Goal: Task Accomplishment & Management: Manage account settings

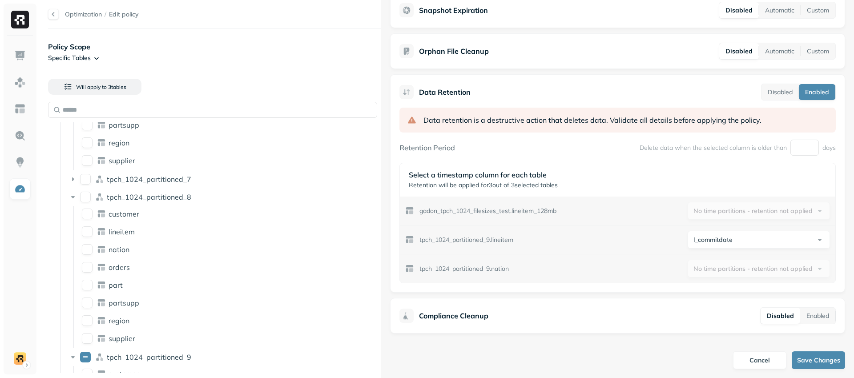
scroll to position [641, 0]
click at [719, 239] on html "Optimization / Edit policy Policy Scope Specific Tables Will apply to 3 table s…" at bounding box center [427, 189] width 854 height 378
click at [696, 225] on html "Optimization / Edit policy Policy Scope Specific Tables Will apply to 3 table s…" at bounding box center [427, 189] width 854 height 378
click at [700, 238] on html "Optimization / Edit policy Policy Scope Specific Tables Will apply to 3 table s…" at bounding box center [427, 189] width 854 height 378
click at [702, 234] on html "Optimization / Edit policy Policy Scope Specific Tables Will apply to 3 table s…" at bounding box center [427, 189] width 854 height 378
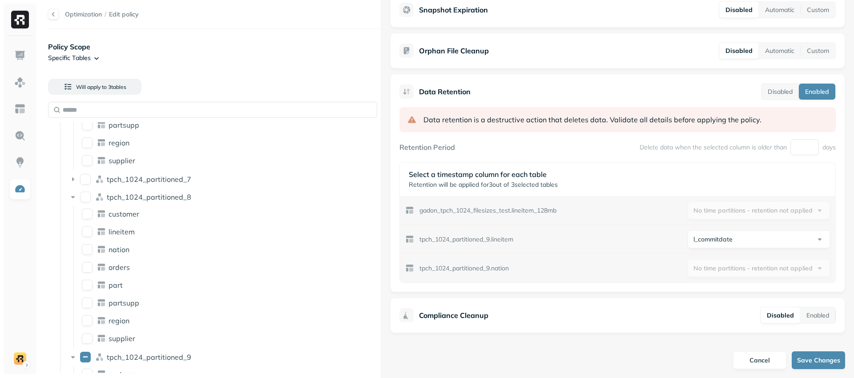
click at [710, 236] on html "Optimization / Edit policy Policy Scope Specific Tables Will apply to 3 table s…" at bounding box center [427, 189] width 854 height 378
click at [704, 217] on html "Optimization / Edit policy Policy Scope Specific Tables Will apply to 3 table s…" at bounding box center [427, 189] width 854 height 378
click at [711, 242] on html "Optimization / Edit policy Policy Scope Specific Tables Will apply to 3 table s…" at bounding box center [427, 189] width 854 height 378
click at [672, 235] on html "Optimization / Edit policy Policy Scope Specific Tables Will apply to 3 table s…" at bounding box center [427, 189] width 854 height 378
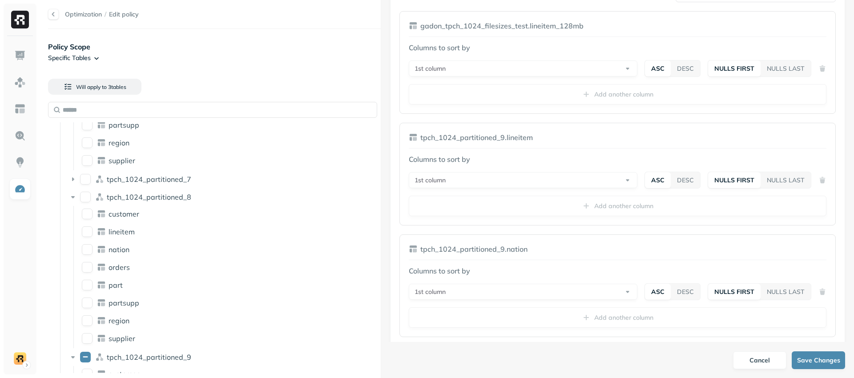
scroll to position [281, 0]
click at [90, 216] on button "customer" at bounding box center [87, 214] width 11 height 11
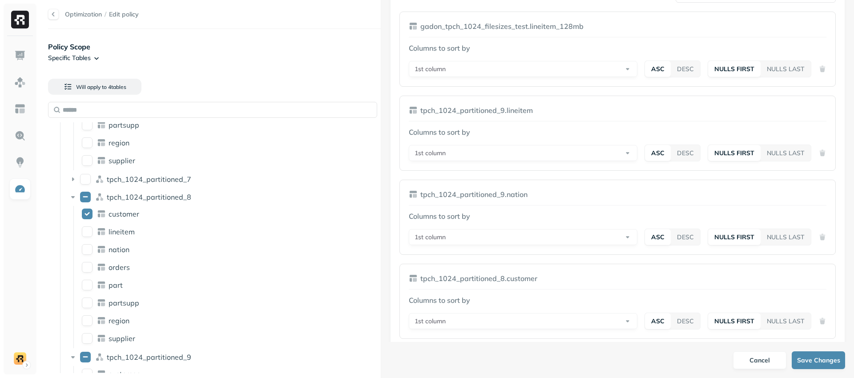
click at [89, 239] on li "lineitem" at bounding box center [228, 233] width 300 height 16
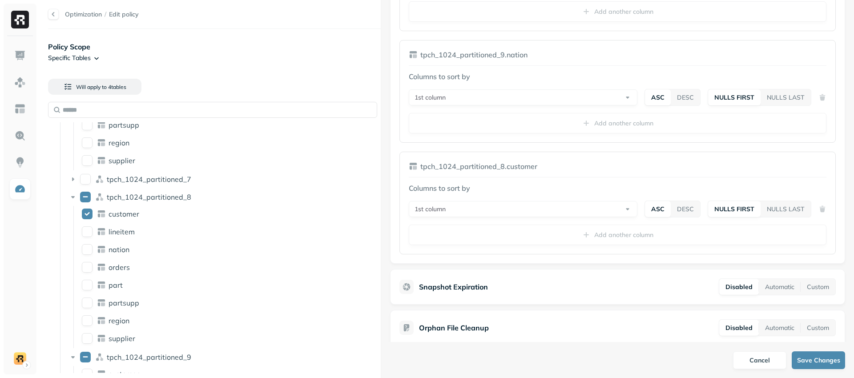
scroll to position [781, 0]
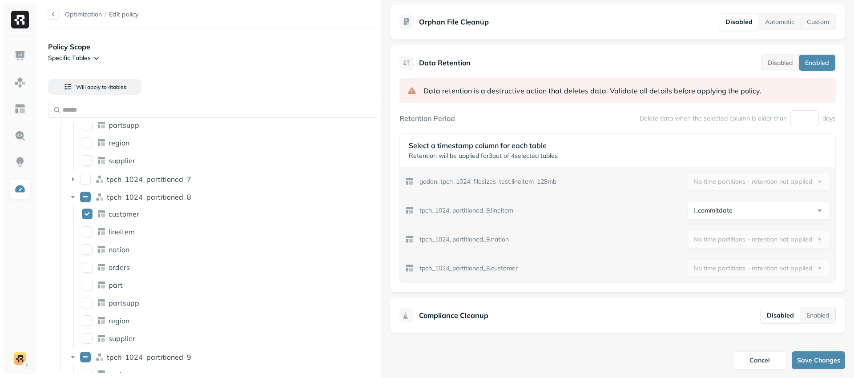
click at [714, 209] on html "Optimization / Edit policy Policy Scope Specific Tables Will apply to 4 table s…" at bounding box center [427, 189] width 854 height 378
select select "**********"
click at [84, 212] on button "customer" at bounding box center [87, 214] width 11 height 11
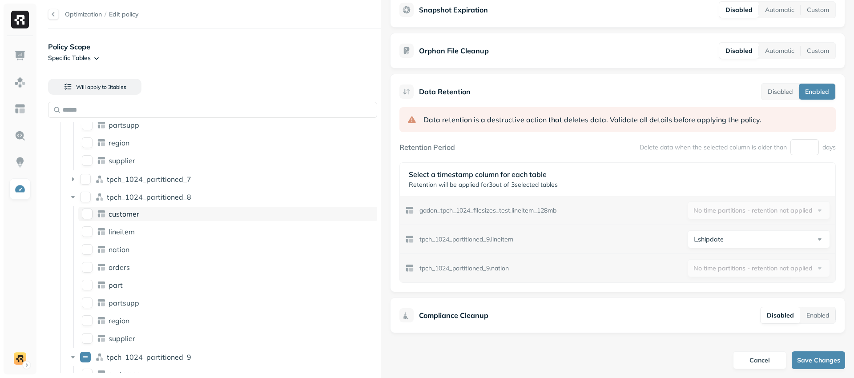
scroll to position [641, 0]
click at [89, 354] on button "tpch_1024_partitioned_9" at bounding box center [85, 357] width 11 height 11
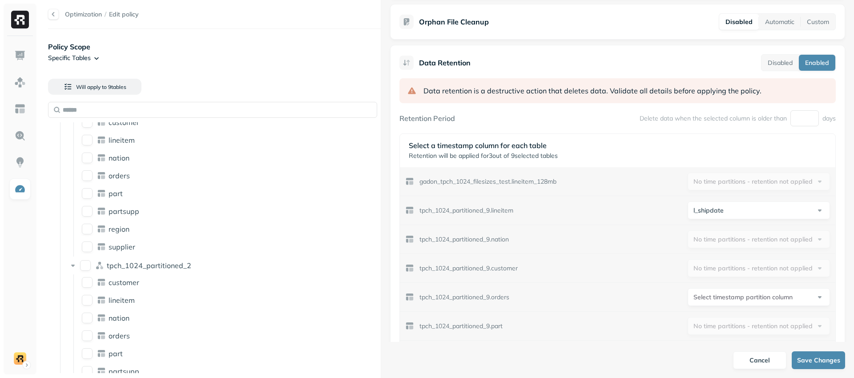
scroll to position [0, 0]
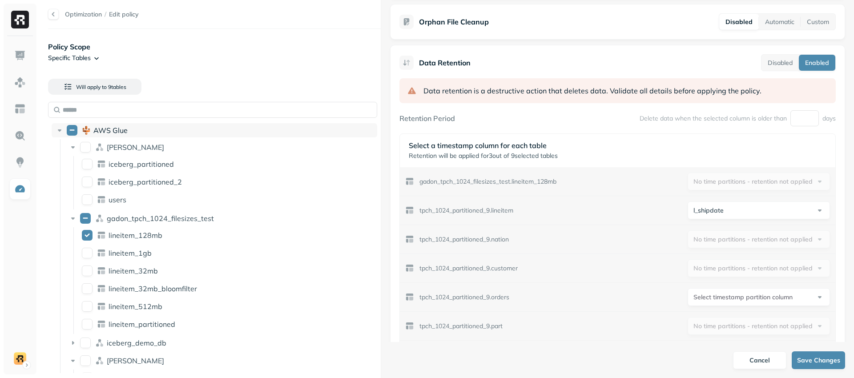
click at [72, 129] on button "AWS Glue" at bounding box center [72, 130] width 11 height 11
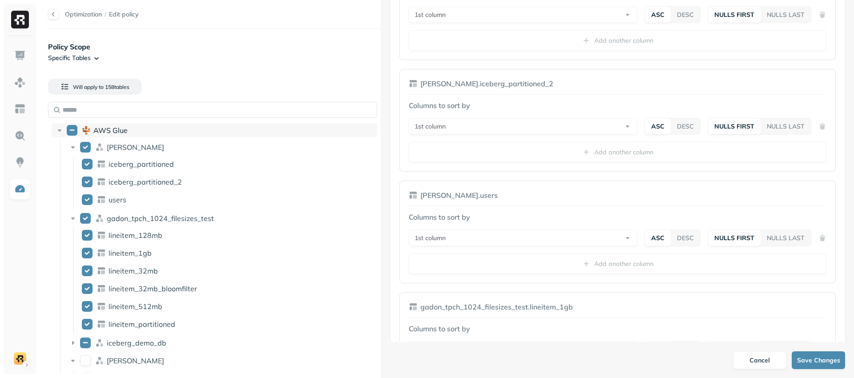
scroll to position [17973, 0]
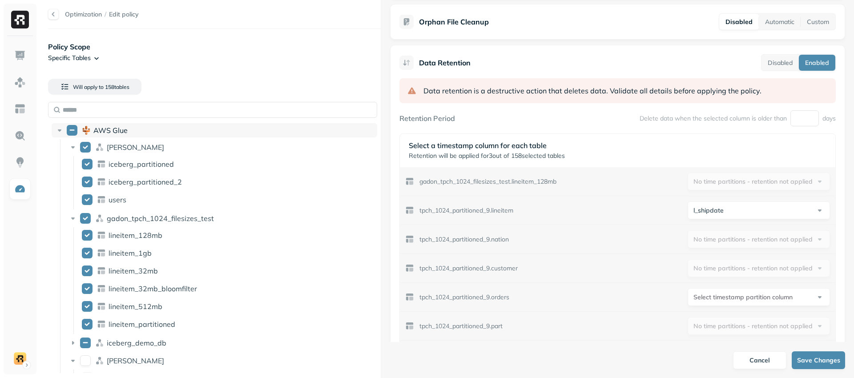
click at [74, 131] on button "AWS Glue" at bounding box center [72, 130] width 11 height 11
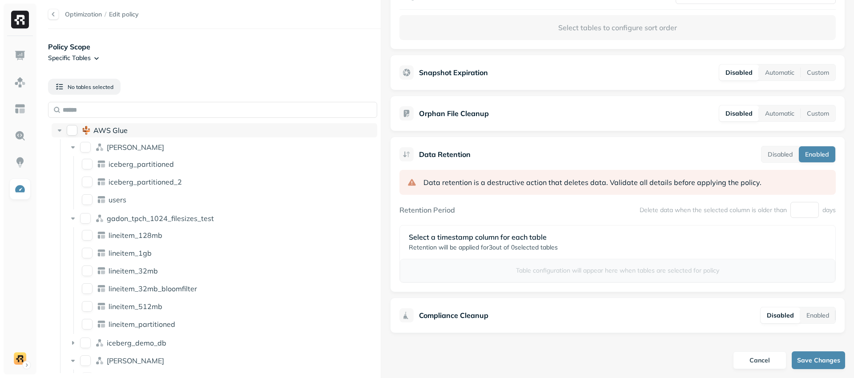
scroll to position [279, 0]
click at [86, 164] on button "iceberg_partitioned" at bounding box center [87, 164] width 11 height 11
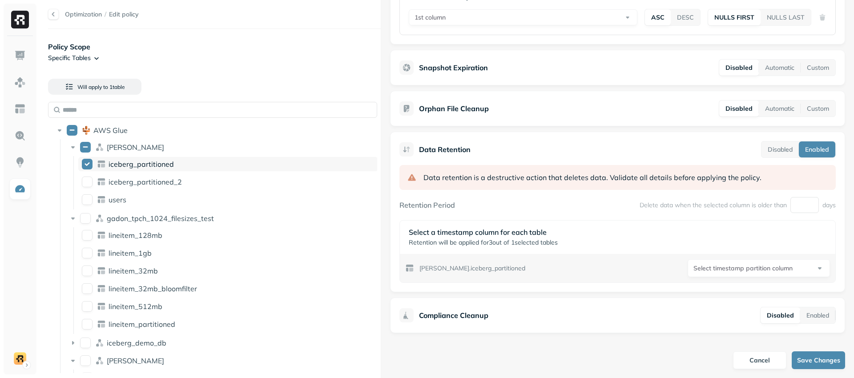
scroll to position [360, 0]
click at [89, 183] on button "iceberg_partitioned_2" at bounding box center [87, 182] width 11 height 11
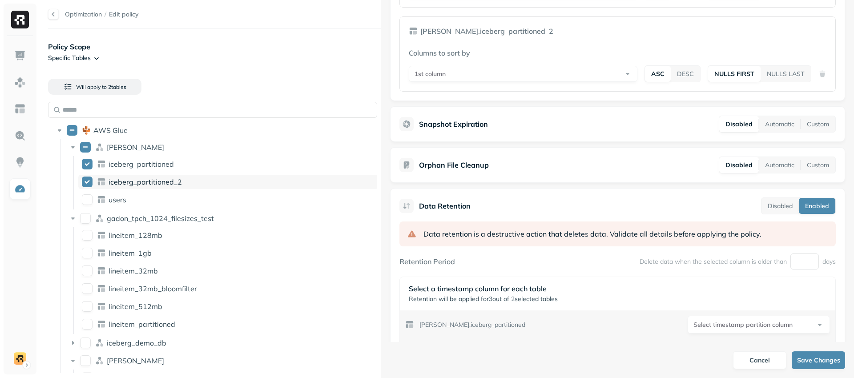
scroll to position [500, 0]
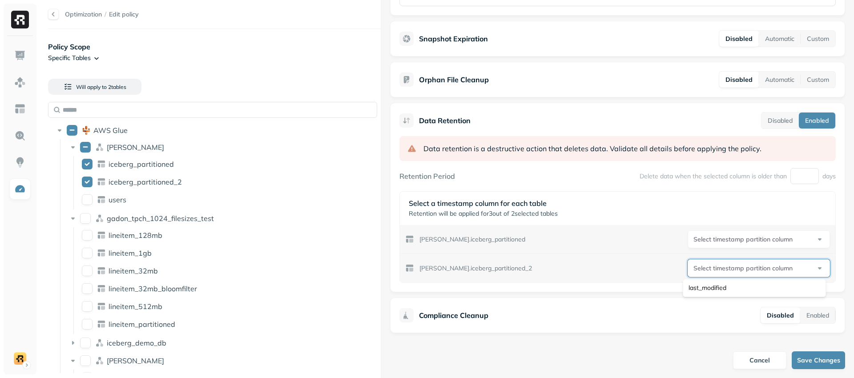
click at [704, 273] on html "Optimization / Edit policy Policy Scope Specific Tables Will apply to 2 table s…" at bounding box center [427, 189] width 854 height 378
click at [708, 244] on html "Optimization / Edit policy Policy Scope Specific Tables Will apply to 2 table s…" at bounding box center [427, 189] width 854 height 378
click at [712, 269] on html "Optimization / Edit policy Policy Scope Specific Tables Will apply to 2 table s…" at bounding box center [427, 189] width 854 height 378
click at [714, 271] on html "Optimization / Edit policy Policy Scope Specific Tables Will apply to 2 table s…" at bounding box center [427, 189] width 854 height 378
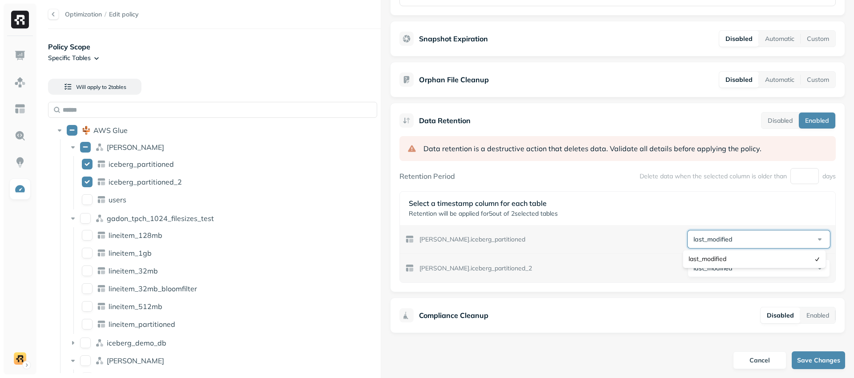
click at [713, 238] on html "Optimization / Edit policy Policy Scope Specific Tables Will apply to 2 table s…" at bounding box center [427, 189] width 854 height 378
click at [91, 252] on button "lineitem_1gb" at bounding box center [87, 253] width 11 height 11
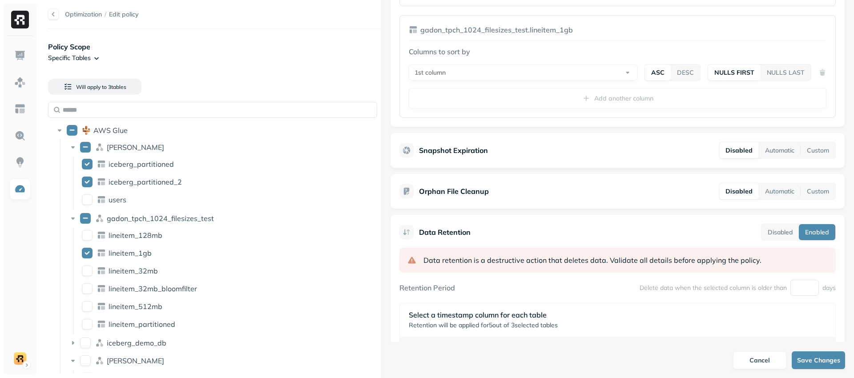
scroll to position [641, 0]
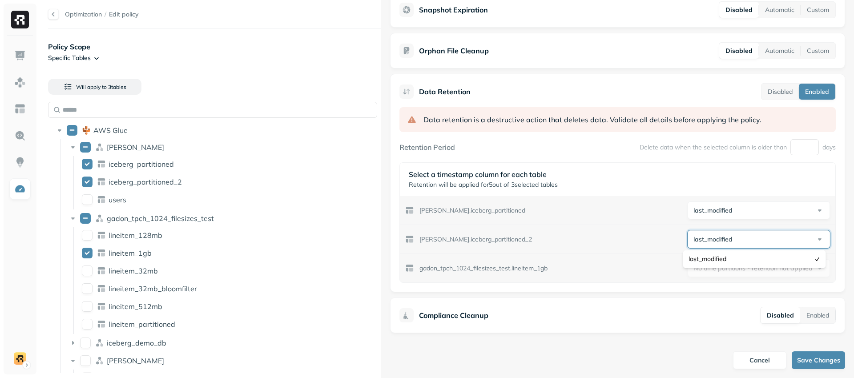
click at [703, 242] on html "Optimization / Edit policy Policy Scope Specific Tables Will apply to 3 table s…" at bounding box center [427, 189] width 854 height 378
click at [702, 242] on html "Optimization / Edit policy Policy Scope Specific Tables Will apply to 3 table s…" at bounding box center [427, 189] width 854 height 378
click at [90, 306] on button "lineitem_512mb" at bounding box center [87, 306] width 11 height 11
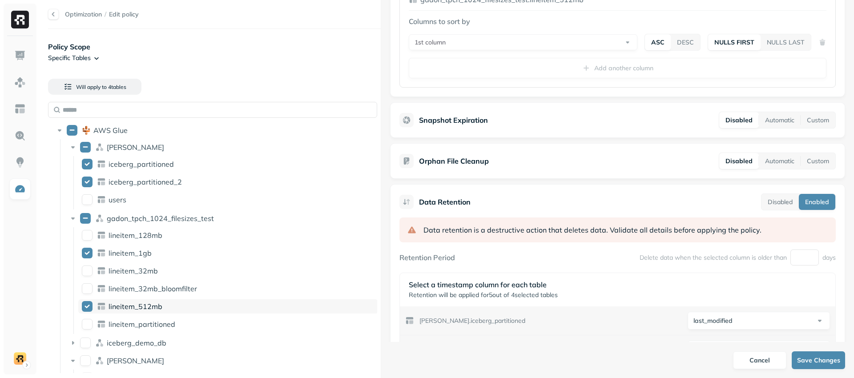
scroll to position [753, 0]
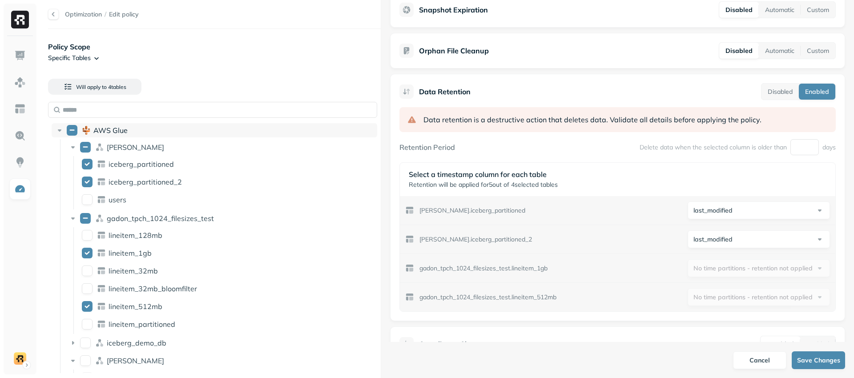
click at [69, 132] on button "AWS Glue" at bounding box center [72, 130] width 11 height 11
click at [71, 132] on button "AWS Glue" at bounding box center [72, 130] width 11 height 11
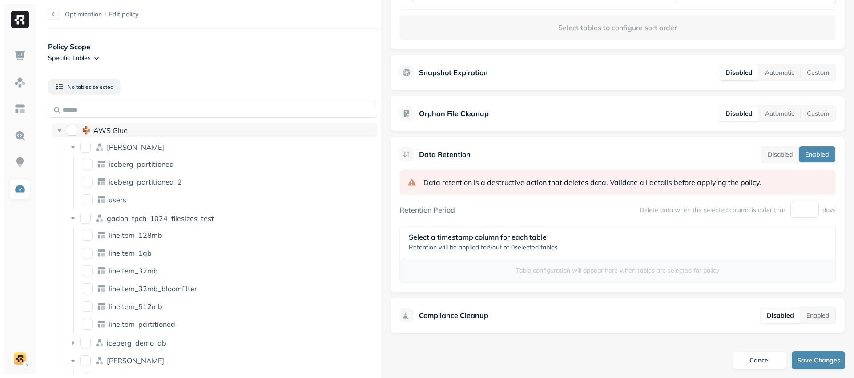
click at [71, 132] on button "AWS Glue" at bounding box center [72, 130] width 11 height 11
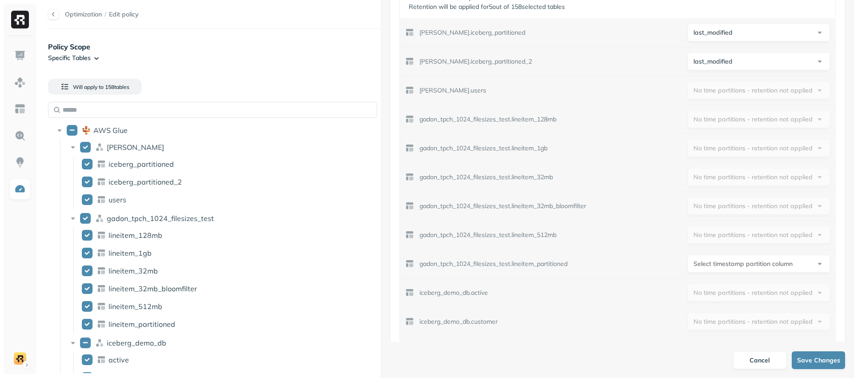
scroll to position [18113, 0]
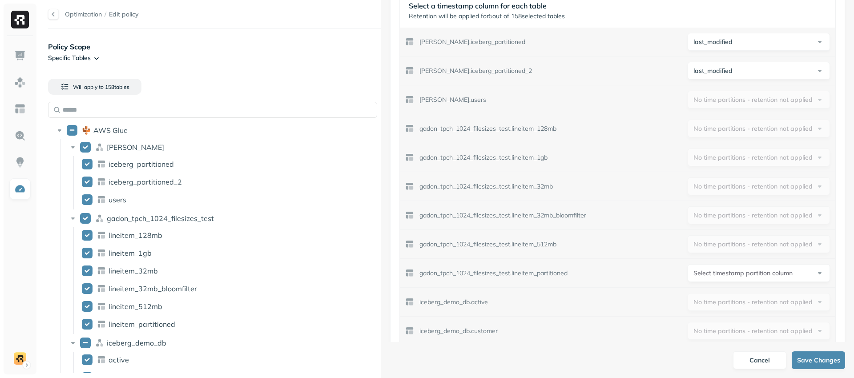
click at [716, 276] on html "Optimization / Edit policy Policy Scope Specific Tables Will apply to 158 table…" at bounding box center [427, 189] width 854 height 378
click at [717, 274] on html "Optimization / Edit policy Policy Scope Specific Tables Will apply to 158 table…" at bounding box center [427, 189] width 854 height 378
select select "**********"
click at [711, 277] on html "Optimization / Edit policy Policy Scope Specific Tables Will apply to 158 table…" at bounding box center [427, 189] width 854 height 378
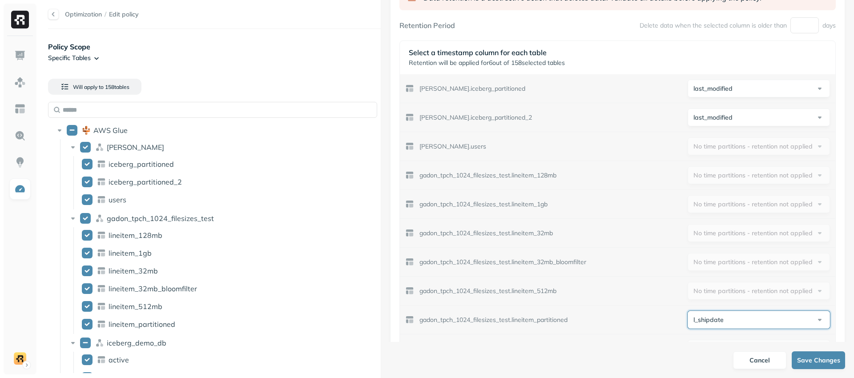
scroll to position [18003, 0]
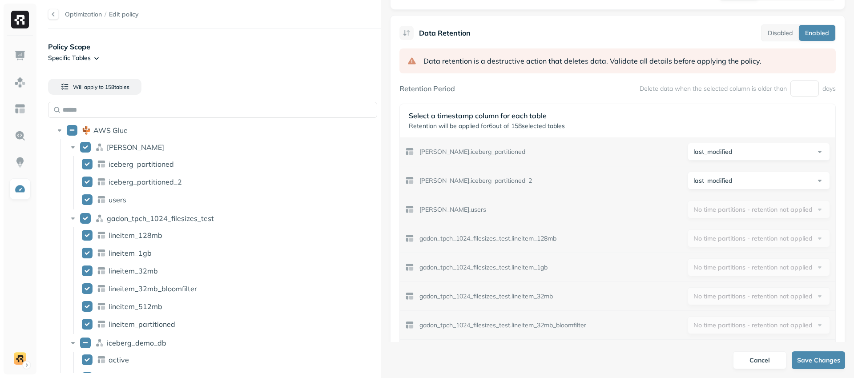
click at [708, 157] on html "Optimization / Edit policy Policy Scope Specific Tables Will apply to 158 table…" at bounding box center [427, 189] width 854 height 378
click at [708, 158] on html "Optimization / Edit policy Policy Scope Specific Tables Will apply to 158 table…" at bounding box center [427, 189] width 854 height 378
click at [713, 179] on html "Optimization / Edit policy Policy Scope Specific Tables Will apply to 158 table…" at bounding box center [427, 189] width 854 height 378
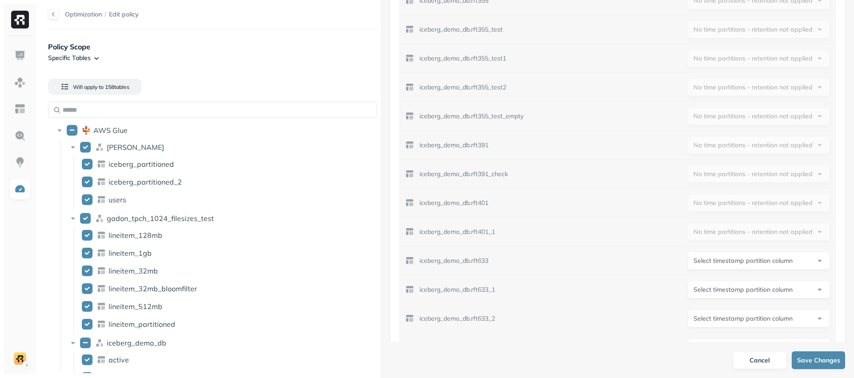
scroll to position [18962, 0]
click at [707, 290] on html "Optimization / Edit policy Policy Scope Specific Tables Will apply to 158 table…" at bounding box center [427, 189] width 854 height 378
click at [718, 233] on html "Optimization / Edit policy Policy Scope Specific Tables Will apply to 158 table…" at bounding box center [427, 189] width 854 height 378
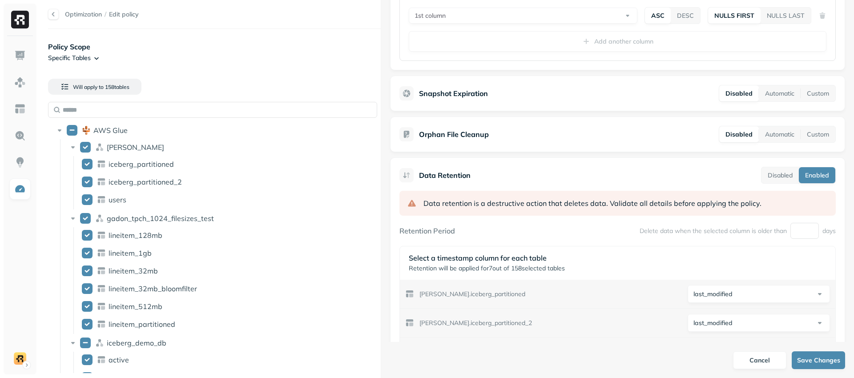
scroll to position [17927, 0]
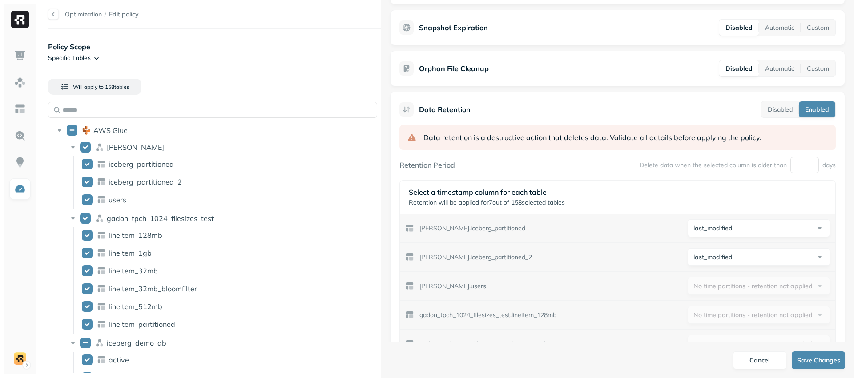
drag, startPoint x: 416, startPoint y: 205, endPoint x: 554, endPoint y: 210, distance: 137.5
click at [555, 210] on div "Select a timestamp column for each table Retention will be applied for 7 out of…" at bounding box center [617, 197] width 435 height 33
click at [519, 201] on p "Retention will be applied for 7 out of 158 selected tables" at bounding box center [618, 202] width 418 height 8
drag, startPoint x: 447, startPoint y: 204, endPoint x: 462, endPoint y: 203, distance: 14.7
click at [467, 203] on p "Retention will be applied for 7 out of 158 selected tables" at bounding box center [618, 202] width 418 height 8
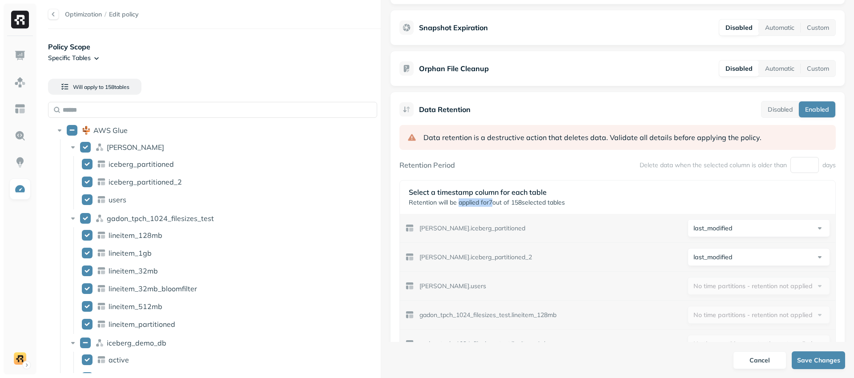
drag, startPoint x: 459, startPoint y: 203, endPoint x: 494, endPoint y: 201, distance: 34.8
click at [494, 201] on p "Retention will be applied for 7 out of 158 selected tables" at bounding box center [618, 202] width 418 height 8
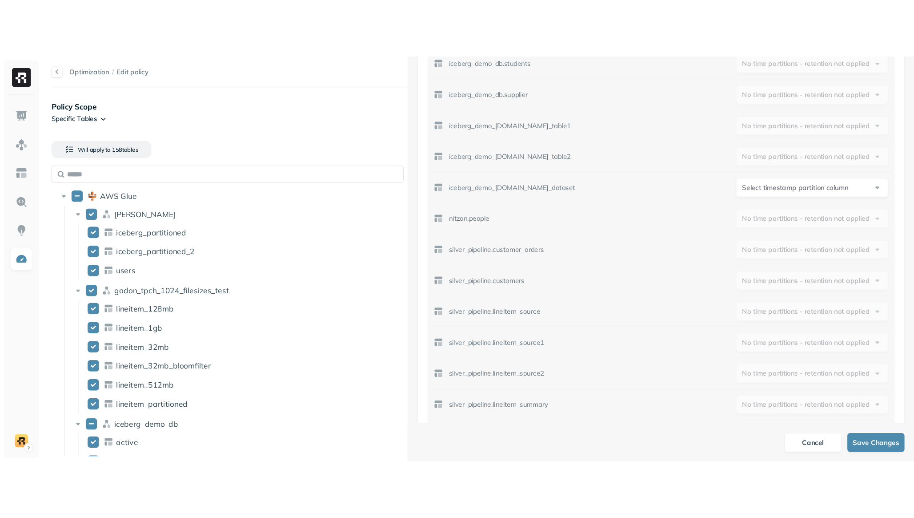
scroll to position [19853, 0]
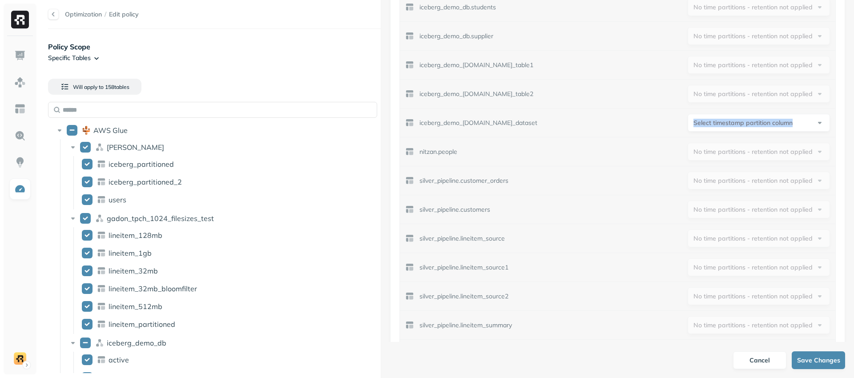
drag, startPoint x: 681, startPoint y: 125, endPoint x: 788, endPoint y: 125, distance: 106.7
click at [788, 125] on div "**********" at bounding box center [617, 123] width 435 height 28
copy span "Select timestamp partition column"
click at [813, 125] on html "Optimization / Edit policy Policy Scope Specific Tables Will apply to 158 table…" at bounding box center [427, 189] width 854 height 378
click at [617, 125] on div "**********" at bounding box center [617, 123] width 435 height 28
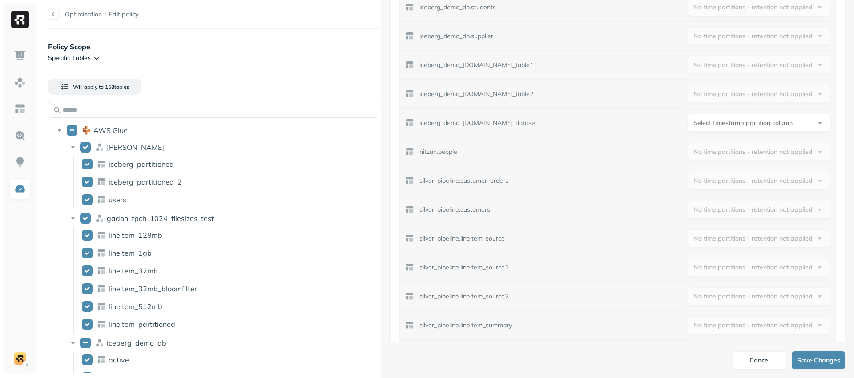
click at [766, 125] on html "Optimization / Edit policy Policy Scope Specific Tables Will apply to 158 table…" at bounding box center [427, 189] width 854 height 378
drag, startPoint x: 681, startPoint y: 141, endPoint x: 706, endPoint y: 139, distance: 24.9
click at [737, 142] on html "Optimization / Edit policy Policy Scope Specific Tables Will apply to 158 table…" at bounding box center [427, 189] width 854 height 378
click at [699, 115] on html "Optimization / Edit policy Policy Scope Specific Tables Will apply to 158 table…" at bounding box center [427, 189] width 854 height 378
click at [721, 143] on html "Optimization / Edit policy Policy Scope Specific Tables Will apply to 158 table…" at bounding box center [427, 189] width 854 height 378
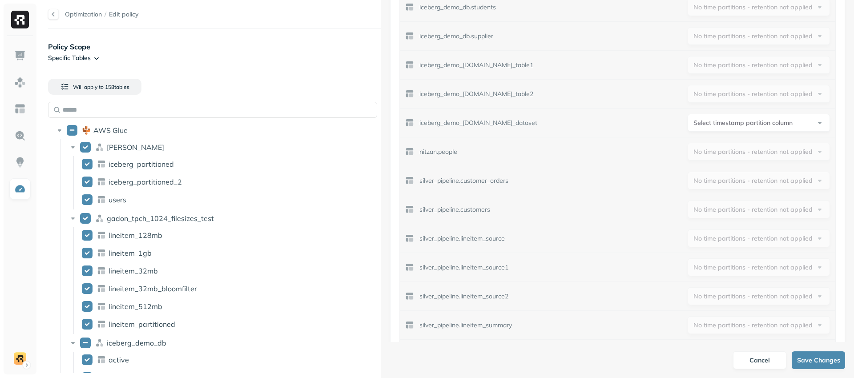
click at [717, 123] on html "Optimization / Edit policy Policy Scope Specific Tables Will apply to 158 table…" at bounding box center [427, 189] width 854 height 378
drag, startPoint x: 675, startPoint y: 124, endPoint x: 769, endPoint y: 125, distance: 94.3
click at [769, 125] on div "**********" at bounding box center [617, 123] width 435 height 28
copy span "tpep_pickup_datetime"
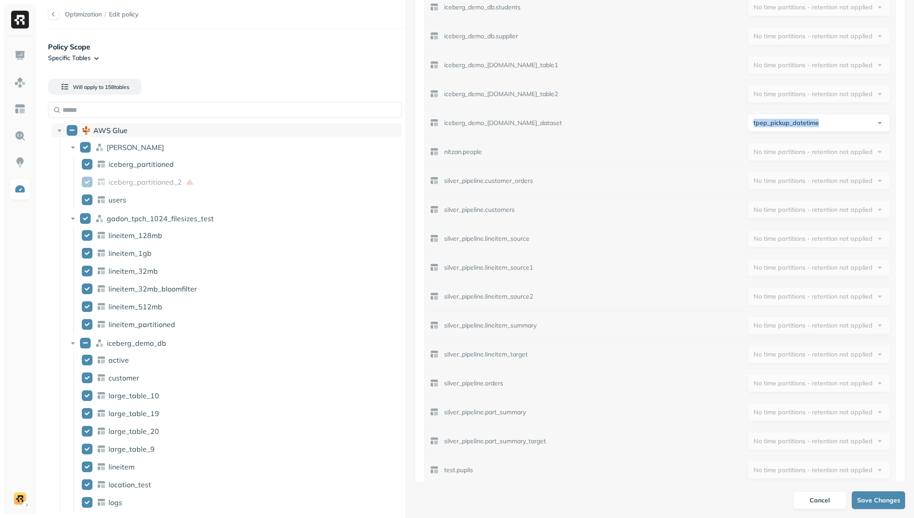
click at [76, 133] on button "AWS Glue" at bounding box center [72, 130] width 11 height 11
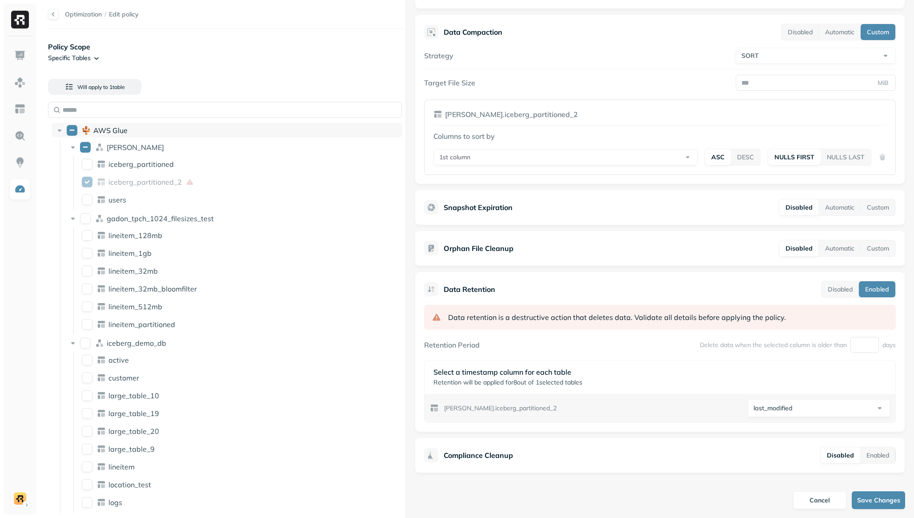
scroll to position [220, 0]
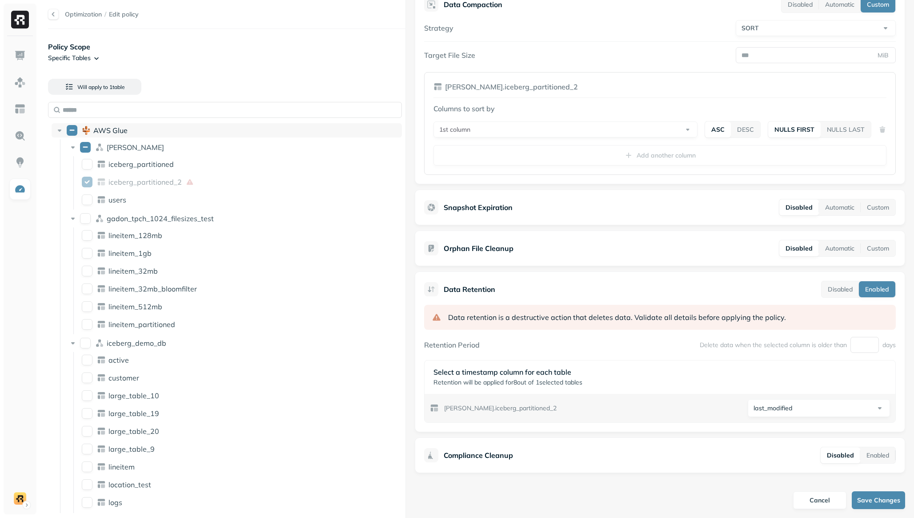
click at [68, 132] on button "AWS Glue" at bounding box center [72, 130] width 11 height 11
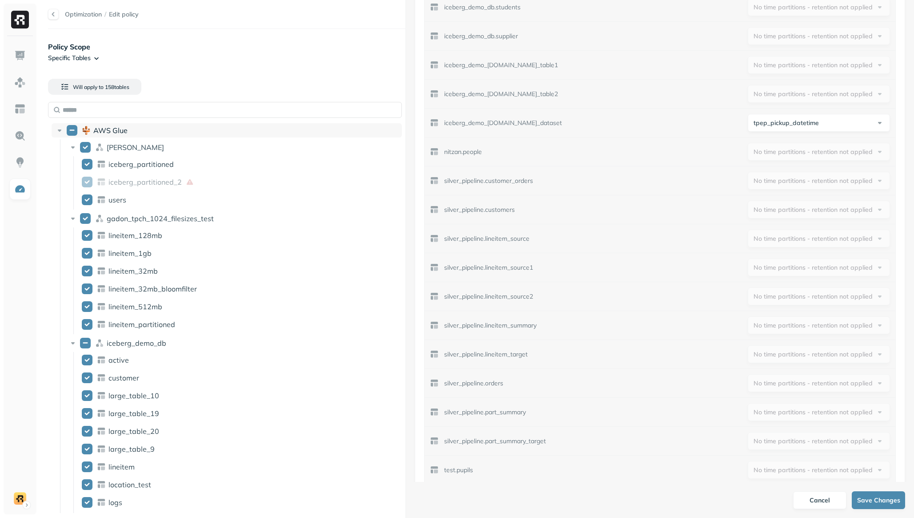
click at [72, 132] on button "AWS Glue" at bounding box center [72, 130] width 11 height 11
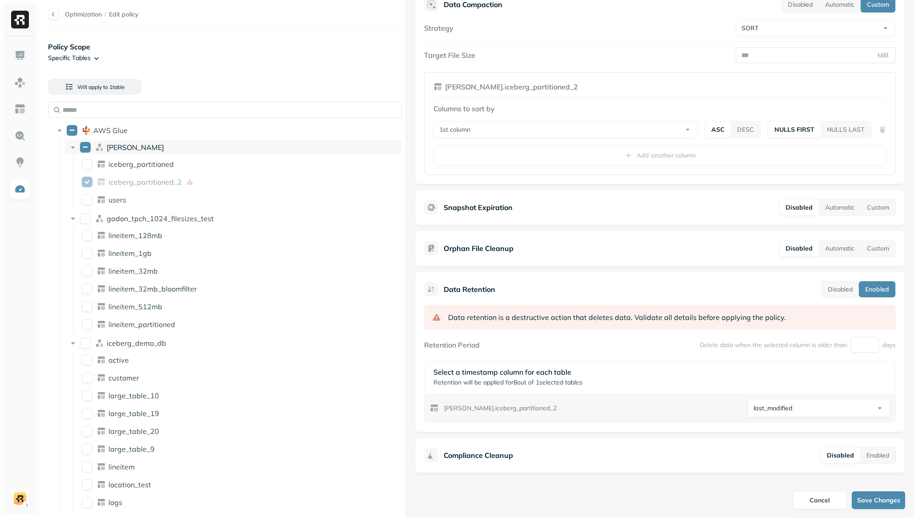
click at [87, 148] on button "dean" at bounding box center [85, 147] width 11 height 11
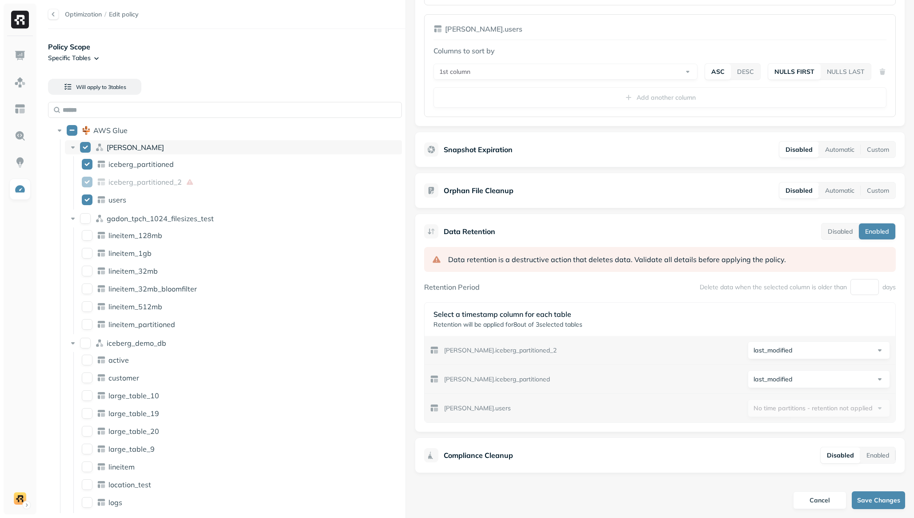
click at [87, 148] on button "dean" at bounding box center [85, 147] width 11 height 11
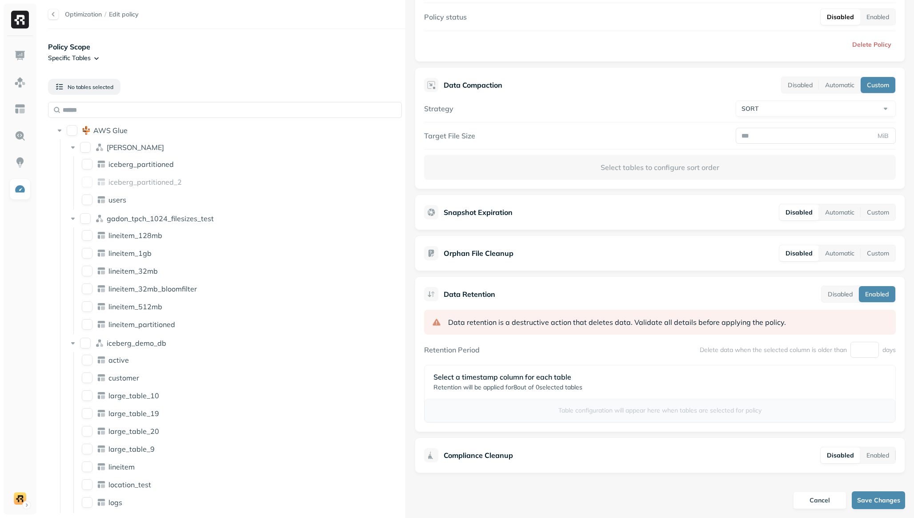
click at [518, 358] on div "Data retention is a destructive action that deletes data. Validate all details …" at bounding box center [660, 366] width 472 height 113
drag, startPoint x: 431, startPoint y: 350, endPoint x: 466, endPoint y: 351, distance: 35.2
click at [466, 351] on label "Retention Period" at bounding box center [452, 349] width 56 height 9
click at [482, 352] on div "Retention Period Delete data when the selected column is older than * days" at bounding box center [660, 350] width 472 height 16
click at [89, 165] on button "iceberg_partitioned" at bounding box center [87, 164] width 11 height 11
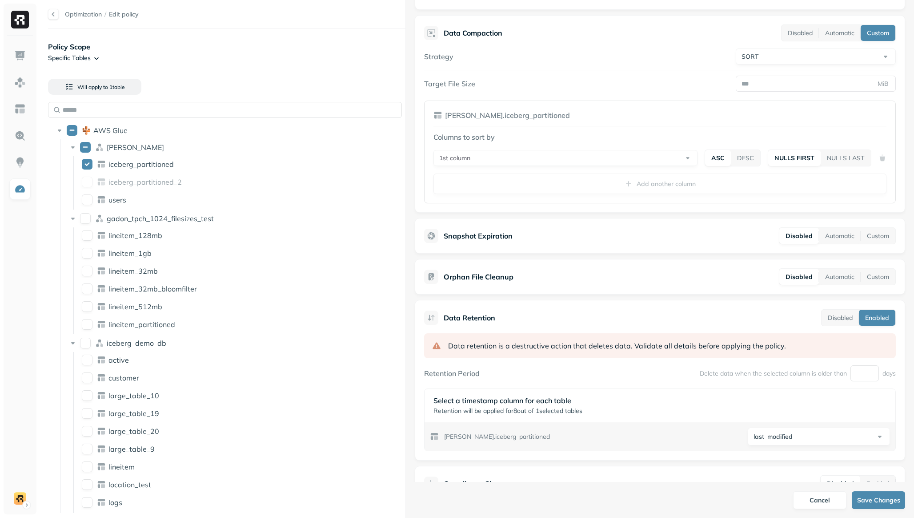
scroll to position [203, 0]
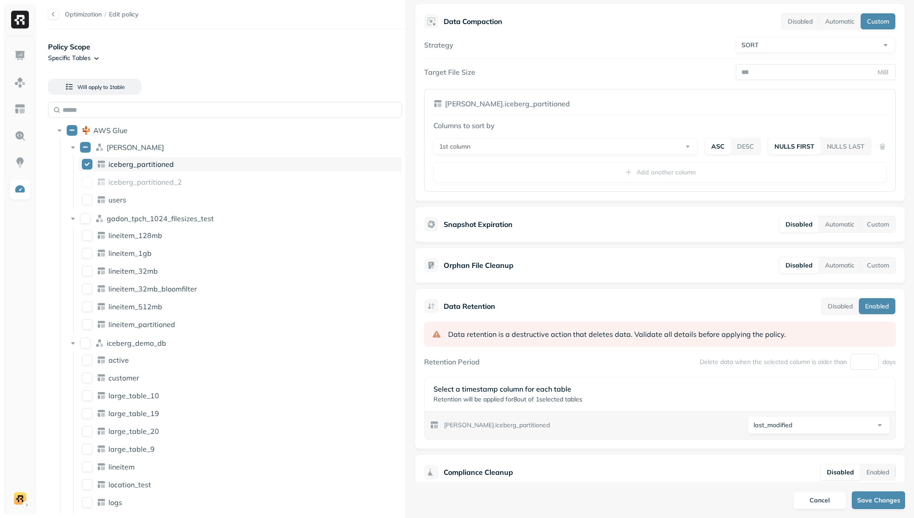
click at [85, 164] on button "iceberg_partitioned" at bounding box center [87, 164] width 11 height 11
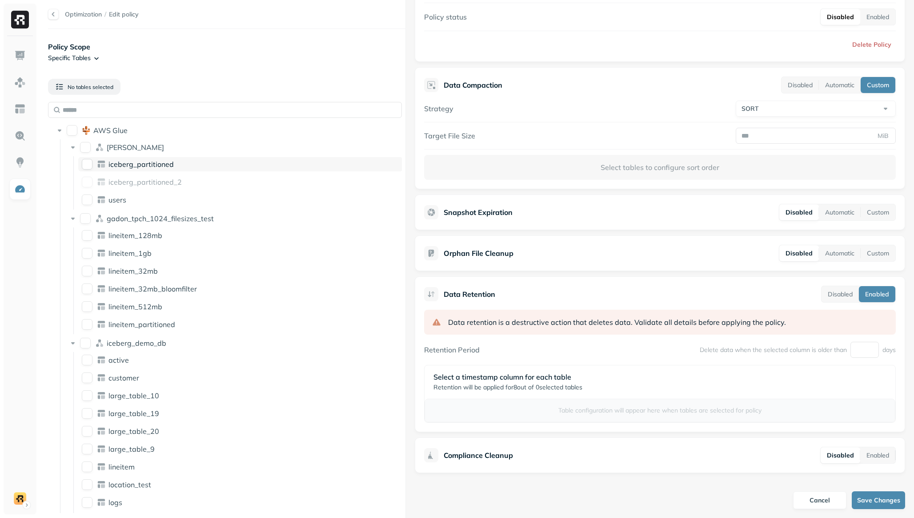
click at [85, 164] on button "iceberg_partitioned" at bounding box center [87, 164] width 11 height 11
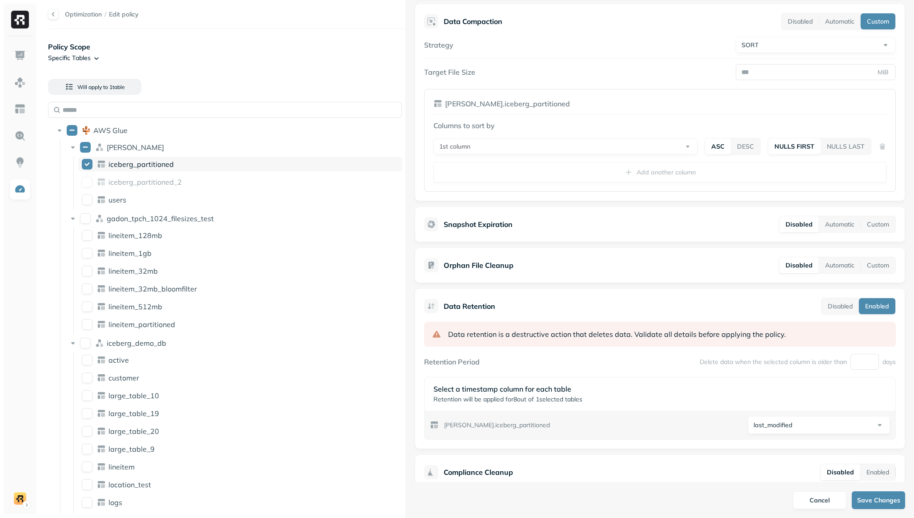
click at [85, 164] on button "iceberg_partitioned" at bounding box center [87, 164] width 11 height 11
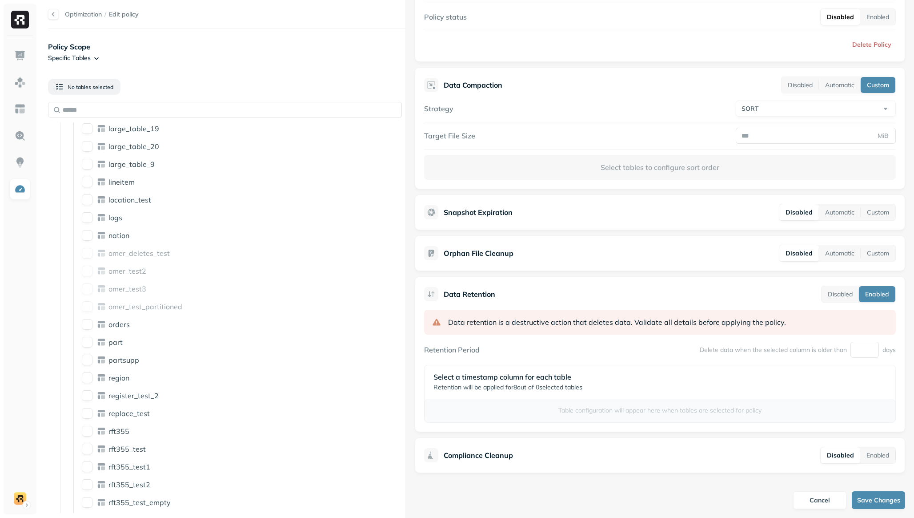
drag, startPoint x: 448, startPoint y: 391, endPoint x: 481, endPoint y: 392, distance: 33.4
click at [481, 378] on div "Select a timestamp column for each table Retention will be applied for 8 out of…" at bounding box center [660, 381] width 471 height 33
click at [489, 378] on p "Retention will be applied for 8 out of 0 selected tables" at bounding box center [660, 387] width 453 height 8
drag, startPoint x: 509, startPoint y: 387, endPoint x: 531, endPoint y: 386, distance: 21.8
click at [531, 378] on p "Retention will be applied for 8 out of 0 selected tables" at bounding box center [660, 387] width 453 height 8
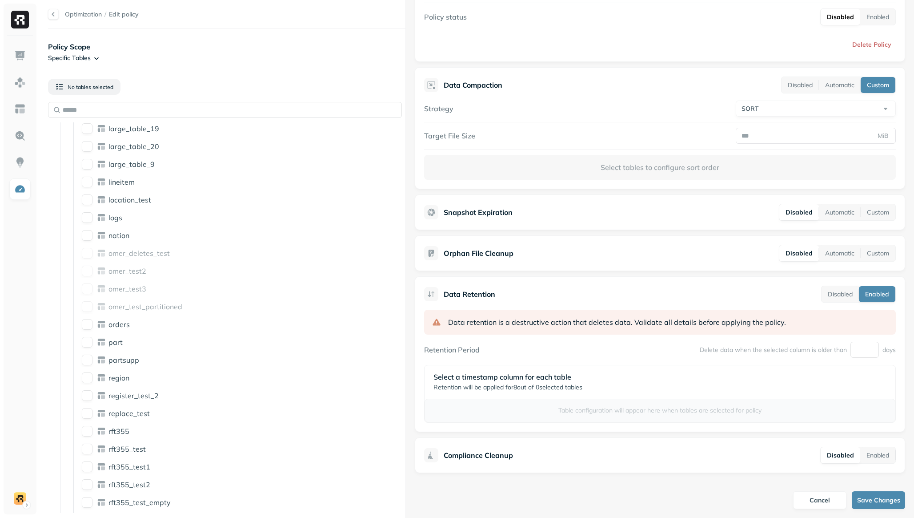
click at [519, 378] on p "Retention will be applied for 8 out of 0 selected tables" at bounding box center [660, 387] width 453 height 8
click at [505, 290] on div "Data Retention Disabled Enabled" at bounding box center [660, 294] width 472 height 17
drag, startPoint x: 495, startPoint y: 294, endPoint x: 445, endPoint y: 294, distance: 50.3
click at [445, 294] on p "Data Retention" at bounding box center [470, 294] width 52 height 11
copy p "Data Retention"
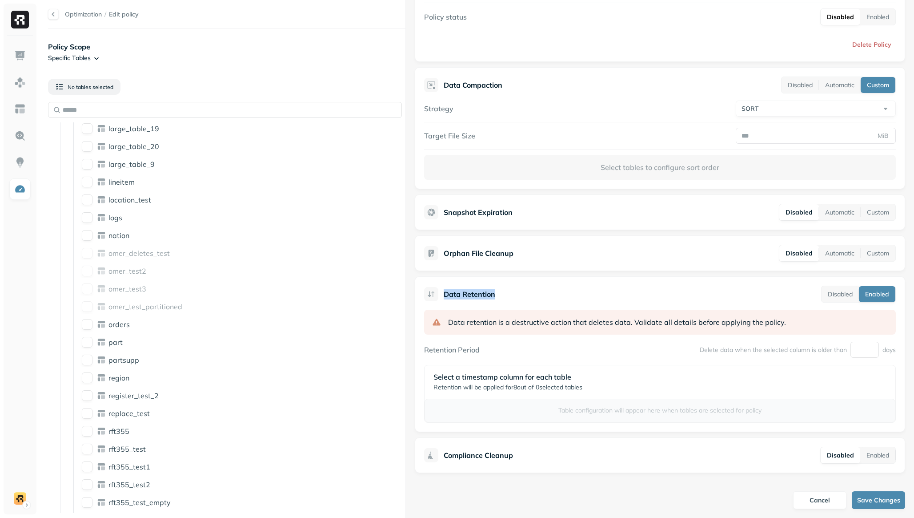
click at [439, 277] on div at bounding box center [439, 277] width 0 height 0
click at [489, 298] on p "Data Retention" at bounding box center [470, 294] width 52 height 11
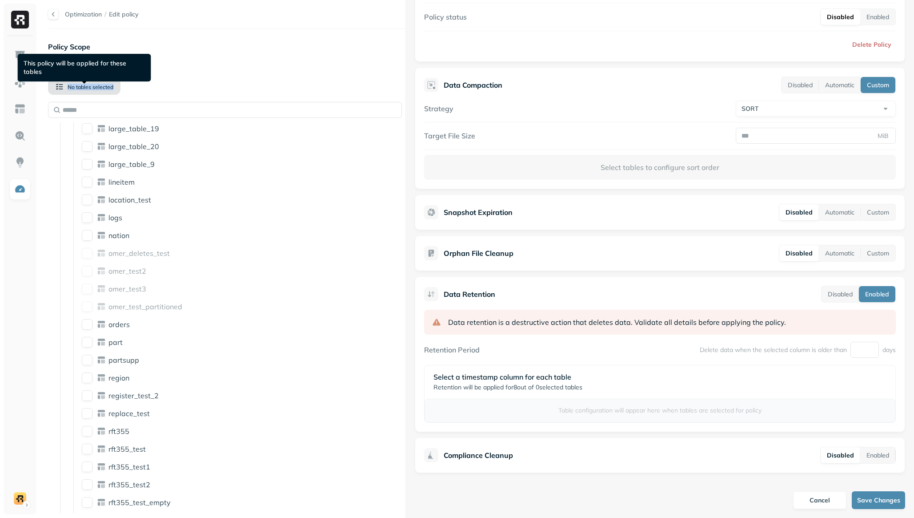
drag, startPoint x: 131, startPoint y: 86, endPoint x: 66, endPoint y: 88, distance: 65.4
click at [66, 88] on div "No tables selected" at bounding box center [227, 87] width 358 height 30
copy span "No tables selected"
click at [258, 75] on div "No tables selected" at bounding box center [227, 87] width 358 height 30
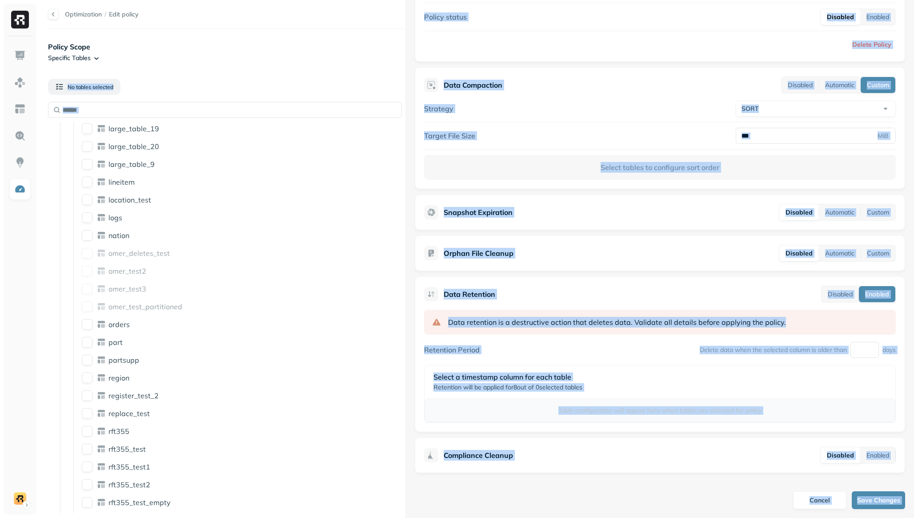
click at [258, 76] on body "Optimization / Edit policy Policy Scope Specific Tables No tables selected AWS …" at bounding box center [457, 259] width 914 height 518
click at [208, 102] on input "text" at bounding box center [225, 110] width 354 height 16
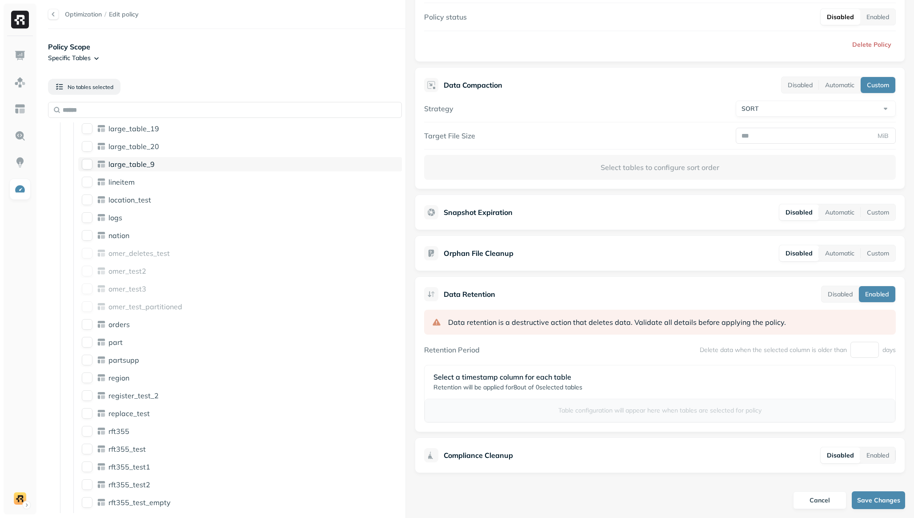
click at [87, 164] on button "large_table_9" at bounding box center [87, 164] width 11 height 11
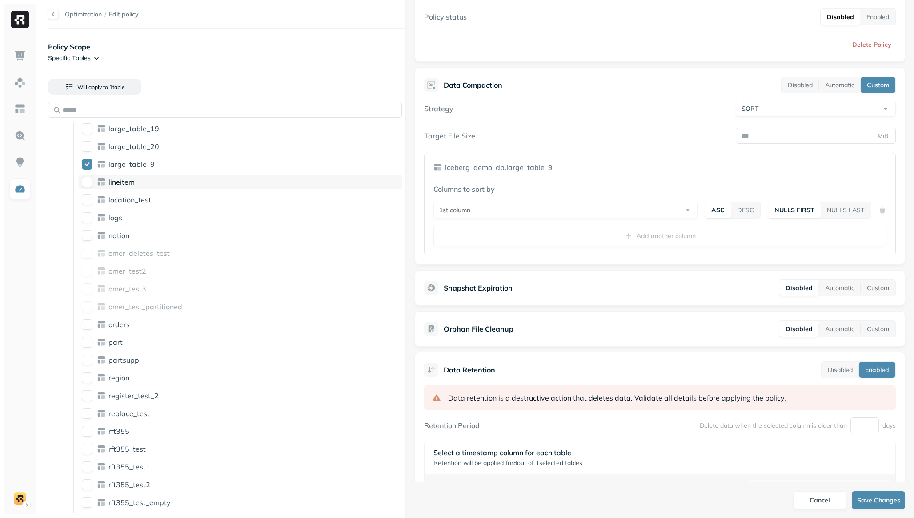
click at [85, 185] on button "lineitem" at bounding box center [87, 182] width 11 height 11
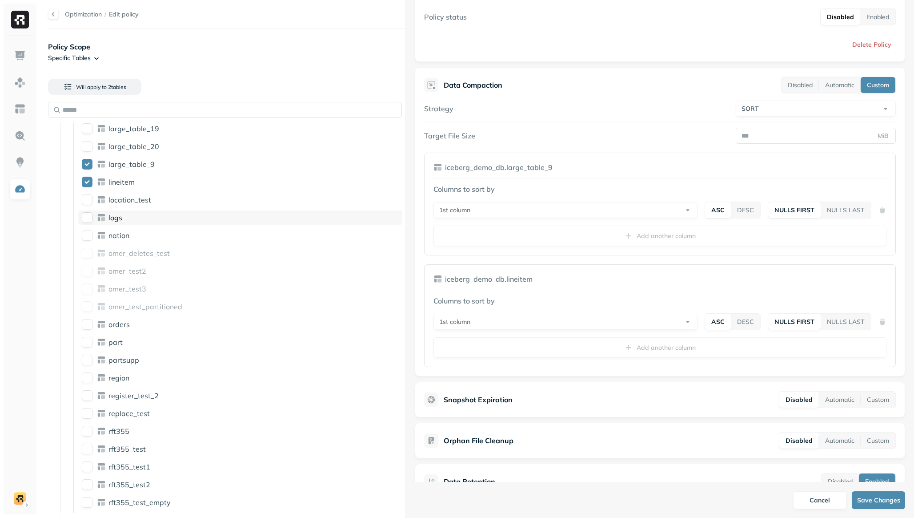
click at [85, 220] on button "logs" at bounding box center [87, 217] width 11 height 11
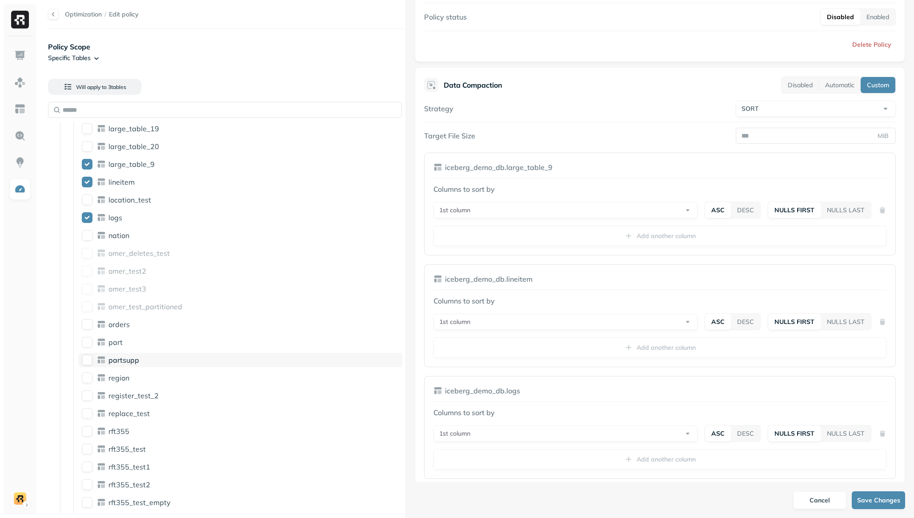
click at [89, 362] on button "partsupp" at bounding box center [87, 359] width 11 height 11
type button "on"
drag, startPoint x: 128, startPoint y: 85, endPoint x: 75, endPoint y: 87, distance: 52.9
click at [75, 87] on div "Will apply to 4 table s" at bounding box center [227, 87] width 358 height 30
copy button "Will apply to 4 table s"
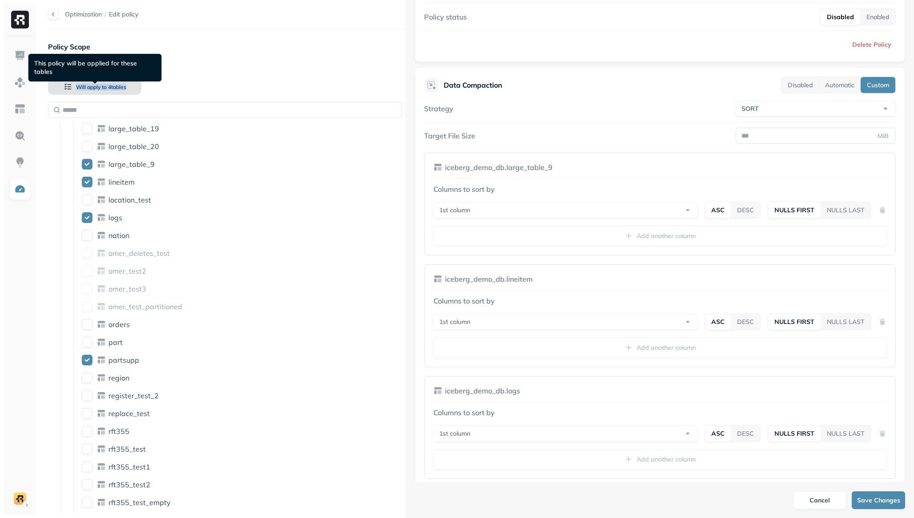
click at [116, 89] on span "4 table s" at bounding box center [117, 87] width 20 height 7
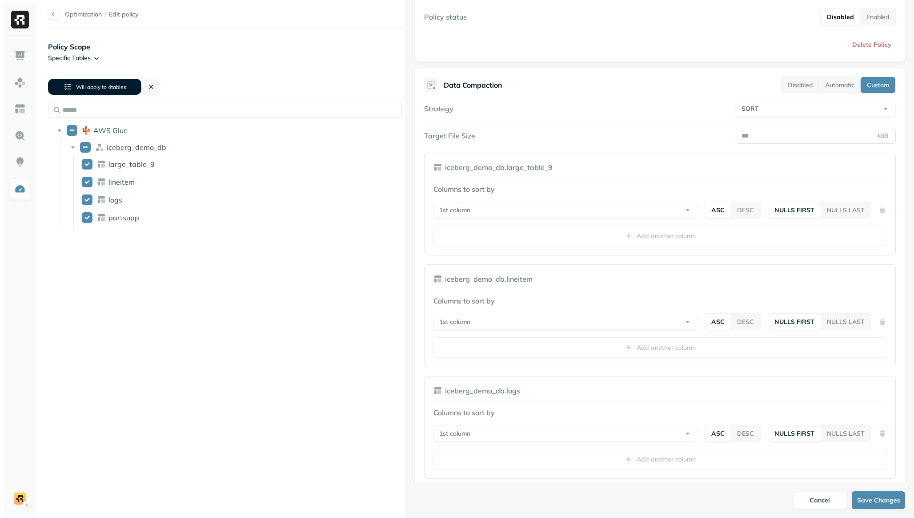
click at [177, 91] on div "Will apply to 4 table s" at bounding box center [227, 87] width 358 height 30
click at [149, 88] on button at bounding box center [151, 87] width 16 height 16
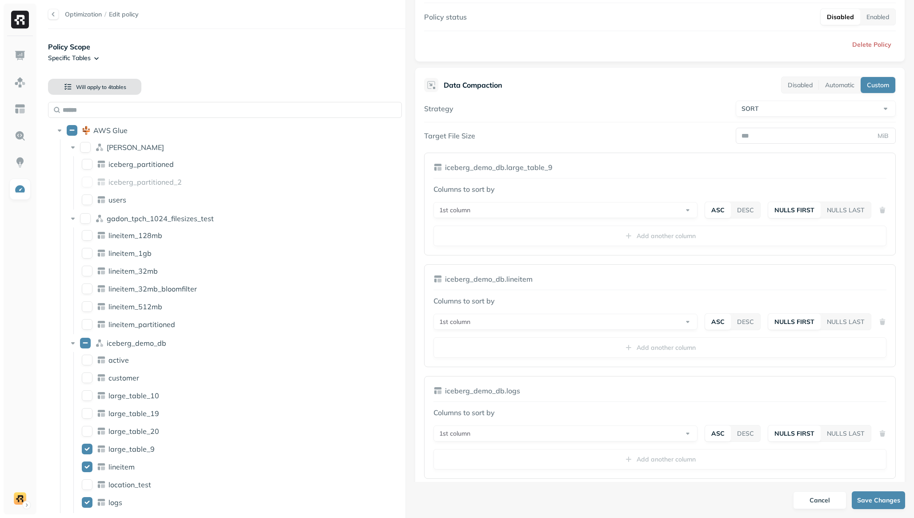
drag, startPoint x: 139, startPoint y: 87, endPoint x: 86, endPoint y: 87, distance: 52.9
click at [86, 87] on button "Will apply to 4 table s" at bounding box center [94, 87] width 93 height 16
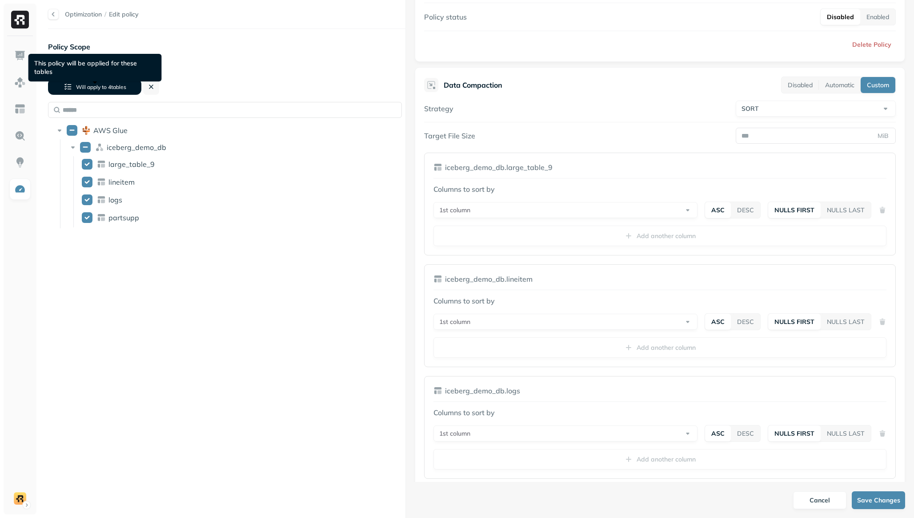
drag, startPoint x: 133, startPoint y: 73, endPoint x: 120, endPoint y: 97, distance: 26.9
click at [87, 91] on div "Will apply to 4 table s" at bounding box center [227, 87] width 358 height 30
drag, startPoint x: 137, startPoint y: 88, endPoint x: 132, endPoint y: 91, distance: 6.8
click at [137, 88] on button "Will apply to 4 table s" at bounding box center [94, 87] width 93 height 16
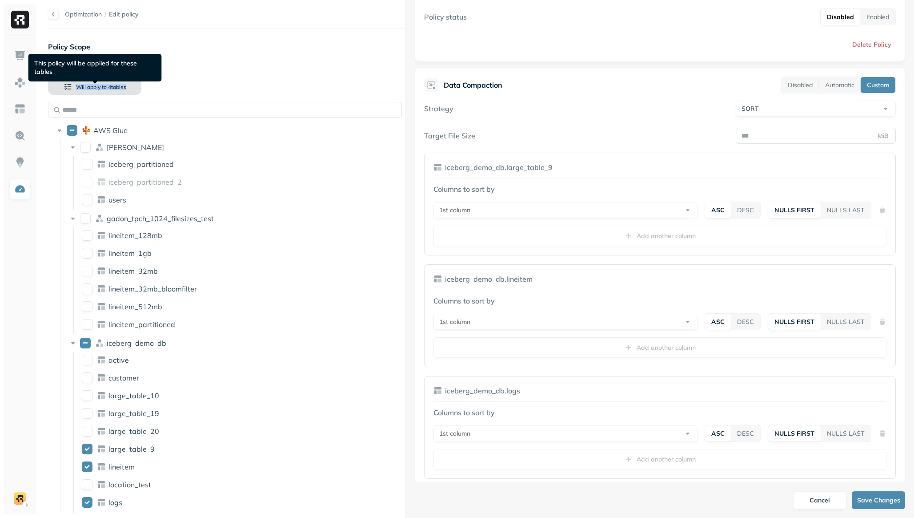
drag, startPoint x: 45, startPoint y: 87, endPoint x: 196, endPoint y: 91, distance: 150.8
click at [140, 90] on div "Optimization / Edit policy Policy Scope Specific Tables Will apply to 4 table s…" at bounding box center [222, 259] width 366 height 518
copy button "Will apply to 4 table s"
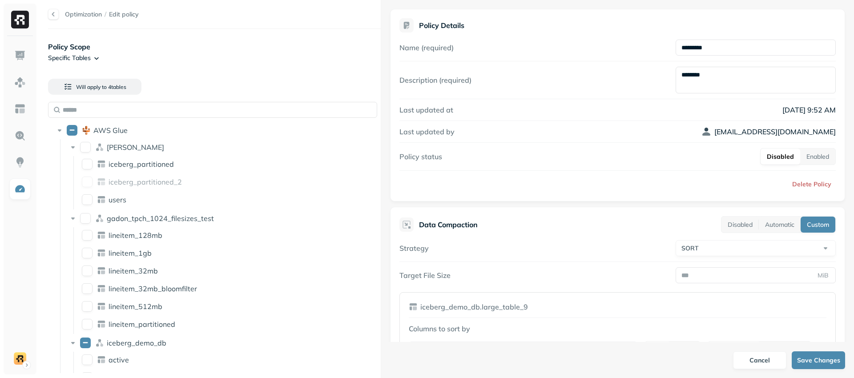
click at [487, 29] on span "Policy Details" at bounding box center [617, 25] width 436 height 14
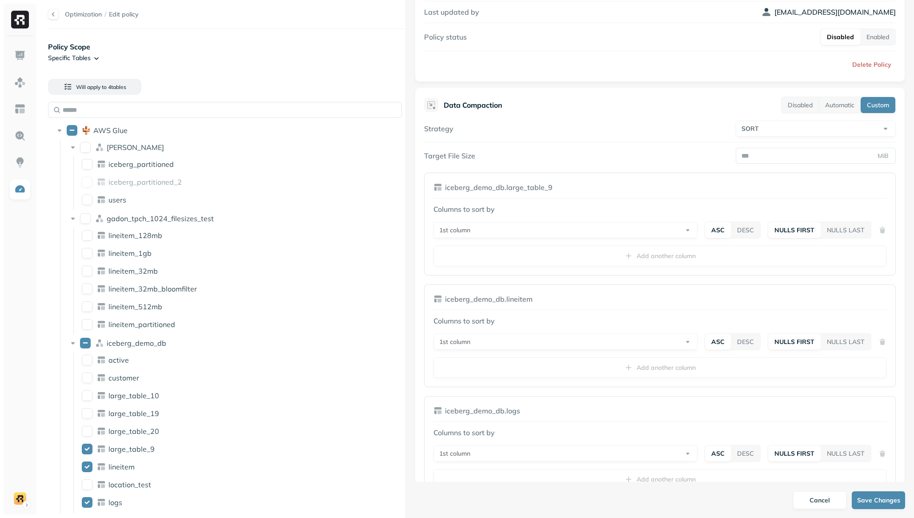
scroll to position [123, 0]
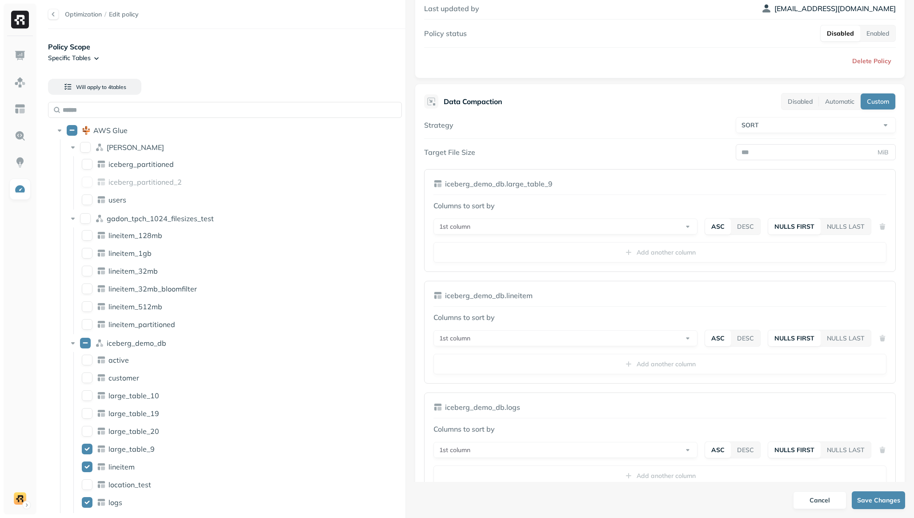
click at [659, 257] on div "Columns to sort by 1st column ASC DESC NULLS FIRST NULLS LAST Add another column" at bounding box center [660, 231] width 453 height 62
drag, startPoint x: 657, startPoint y: 252, endPoint x: 663, endPoint y: 242, distance: 11.4
click at [656, 251] on div "Columns to sort by 1st column ASC DESC NULLS FIRST NULLS LAST Add another column" at bounding box center [660, 231] width 453 height 62
click at [664, 229] on button "1st column" at bounding box center [566, 226] width 264 height 16
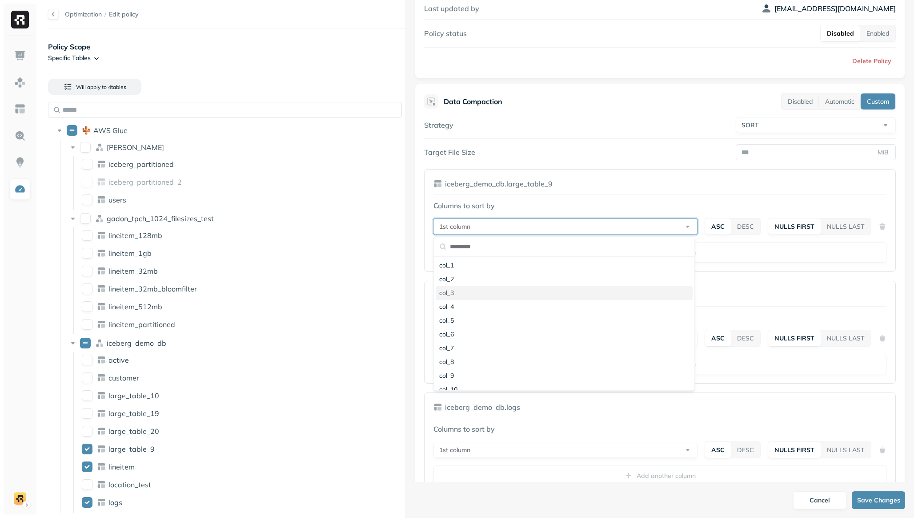
click at [590, 287] on div "col_3" at bounding box center [564, 293] width 257 height 14
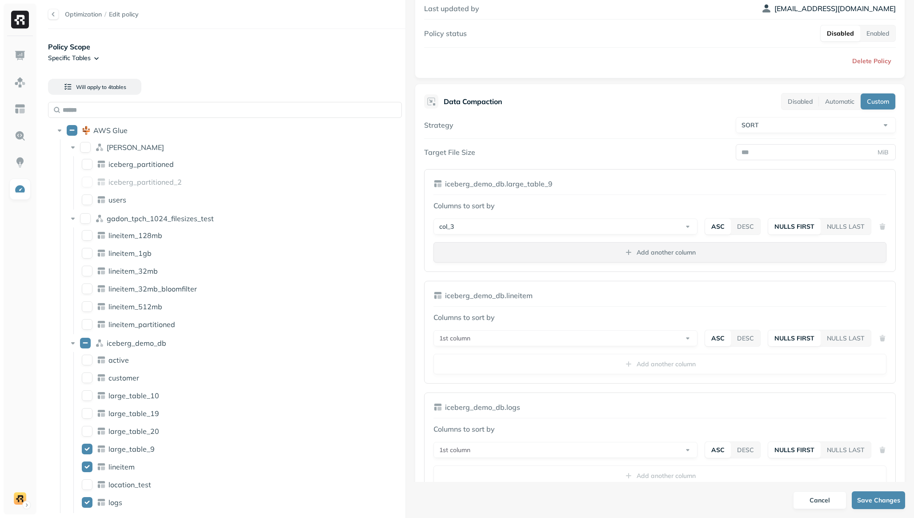
click at [608, 256] on button "Add another column" at bounding box center [660, 252] width 453 height 20
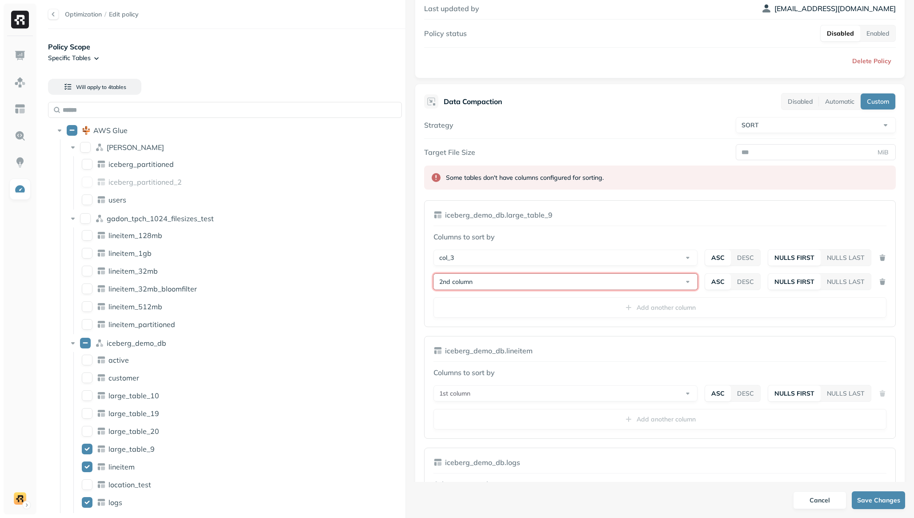
click at [544, 279] on button "2nd column" at bounding box center [566, 282] width 264 height 16
click at [525, 372] on div "col_5" at bounding box center [564, 376] width 257 height 14
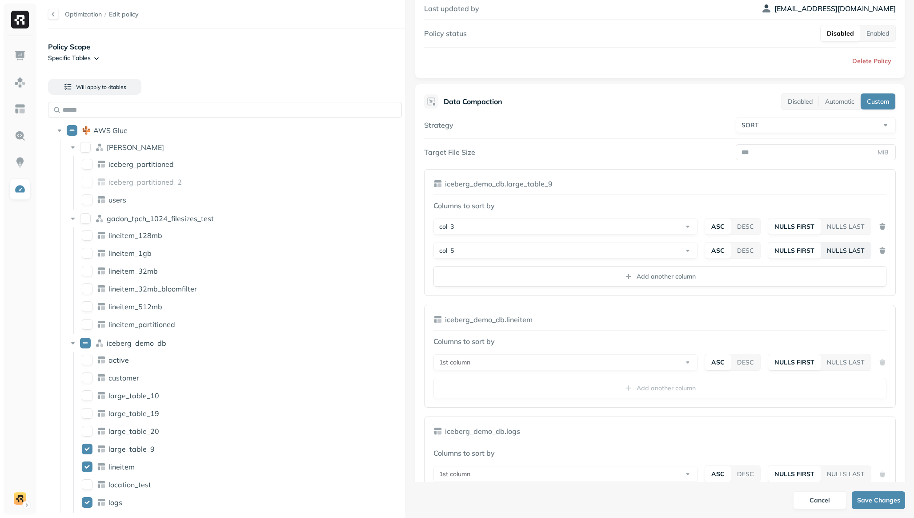
click at [850, 254] on button "NULLS LAST" at bounding box center [846, 250] width 50 height 16
click at [835, 272] on button "Add another column" at bounding box center [660, 276] width 453 height 20
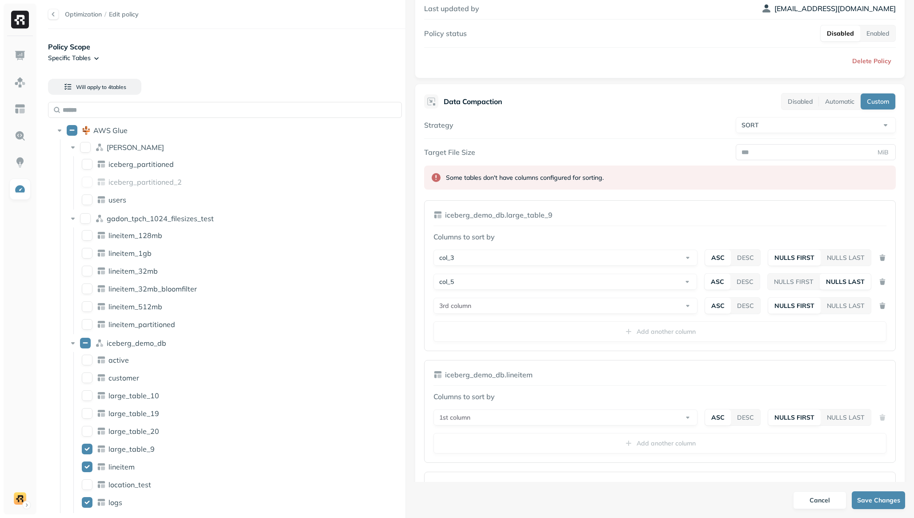
click at [655, 328] on div "Columns to sort by col_3 ASC DESC NULLS FIRST NULLS LAST col_5 ASC DESC NULLS F…" at bounding box center [660, 286] width 453 height 110
click at [654, 309] on button "3rd column" at bounding box center [566, 306] width 264 height 16
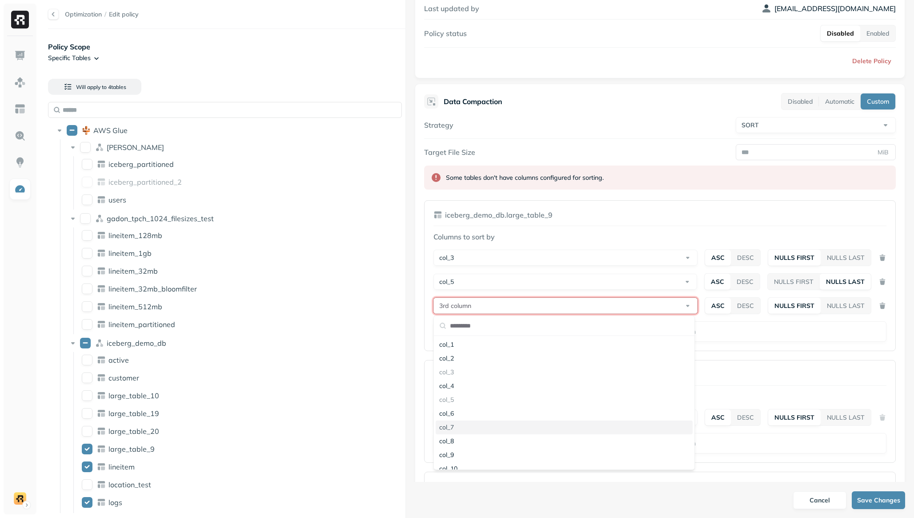
scroll to position [85, 0]
click at [548, 378] on div "col_13" at bounding box center [564, 426] width 257 height 14
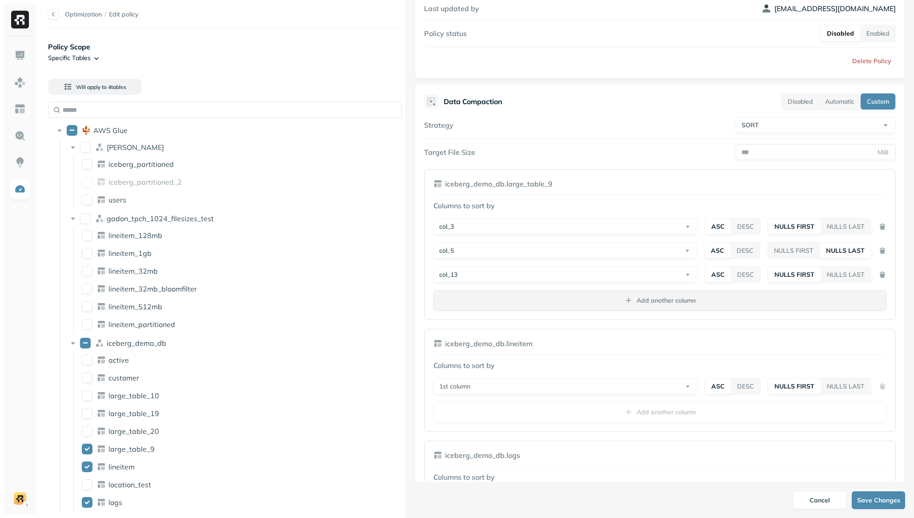
click at [742, 300] on button "Add another column" at bounding box center [660, 300] width 453 height 20
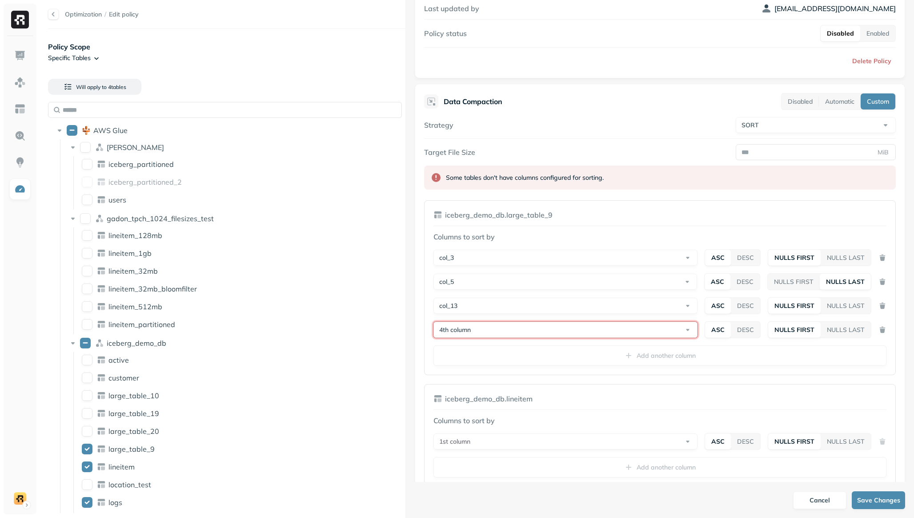
click at [582, 328] on button "4th column" at bounding box center [566, 330] width 264 height 16
click at [508, 378] on div "col_91" at bounding box center [564, 414] width 257 height 14
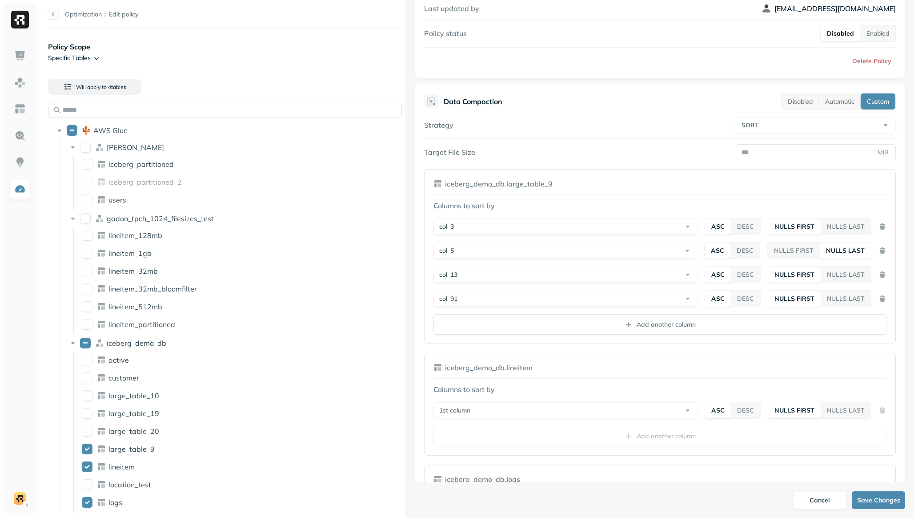
click at [854, 339] on div "Data Compaction Disabled Automatic Custom Strategy SORT ******* **** Target Fil…" at bounding box center [660, 386] width 491 height 604
click at [784, 250] on button "NULLS FIRST" at bounding box center [794, 250] width 52 height 16
click at [837, 229] on button "NULLS LAST" at bounding box center [846, 226] width 50 height 16
click at [849, 282] on div "NULLS FIRST NULLS LAST" at bounding box center [820, 274] width 104 height 17
click at [847, 297] on button "NULLS LAST" at bounding box center [846, 298] width 50 height 16
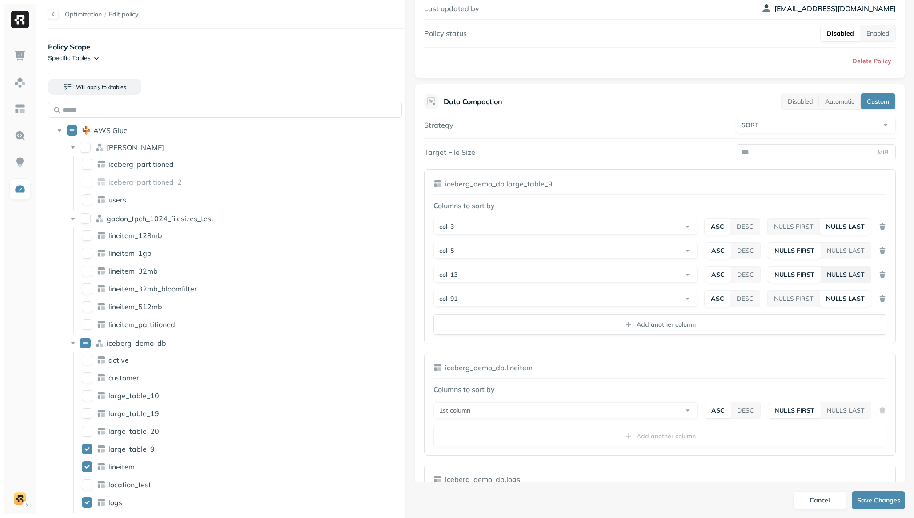
click at [833, 270] on button "NULLS LAST" at bounding box center [846, 274] width 50 height 16
click at [787, 236] on div "Columns to sort by col_3 ASC DESC NULLS FIRST NULLS LAST col_5 ASC DESC NULLS F…" at bounding box center [660, 267] width 453 height 134
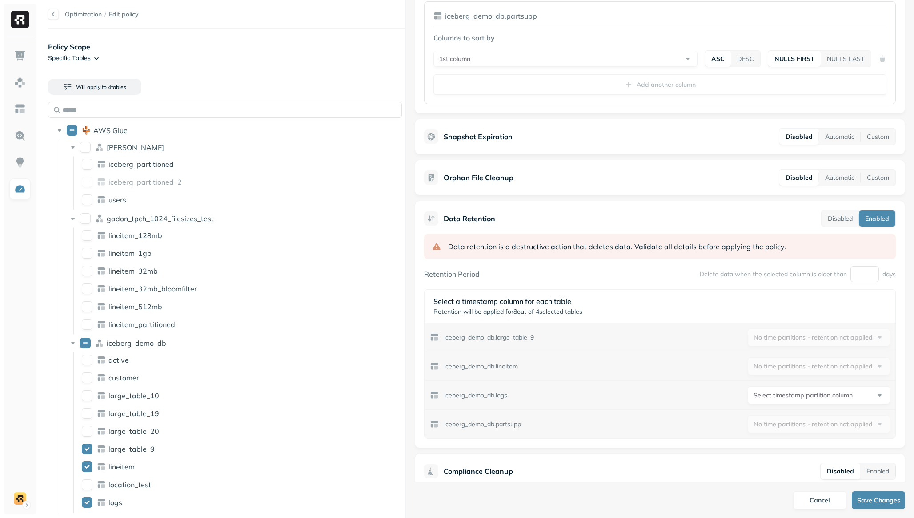
scroll to position [714, 0]
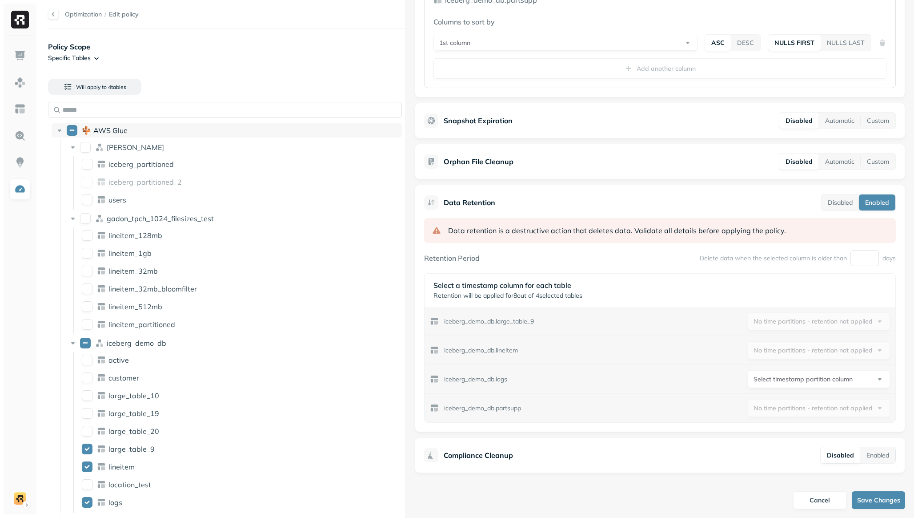
click at [73, 133] on button "AWS Glue" at bounding box center [72, 130] width 11 height 11
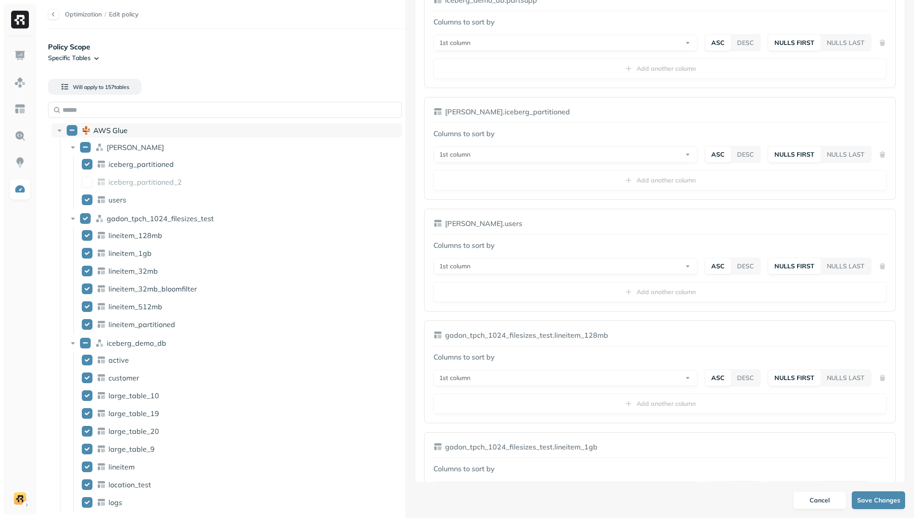
click at [73, 133] on button "AWS Glue" at bounding box center [72, 130] width 11 height 11
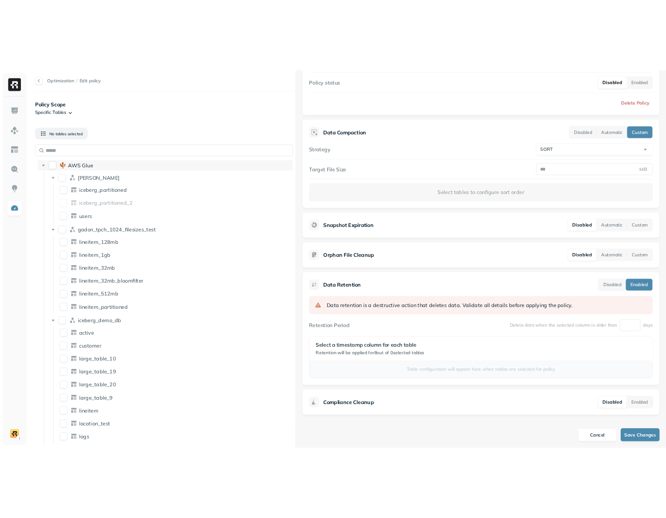
scroll to position [140, 0]
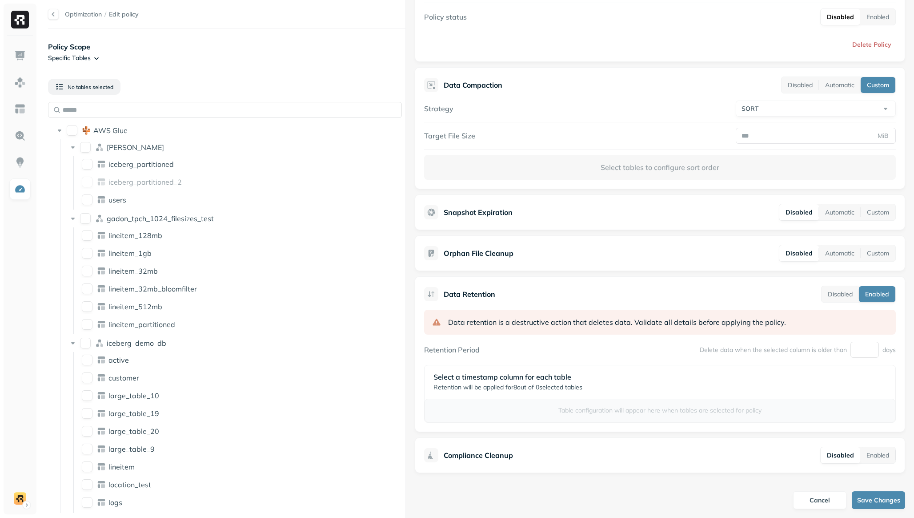
type button "on"
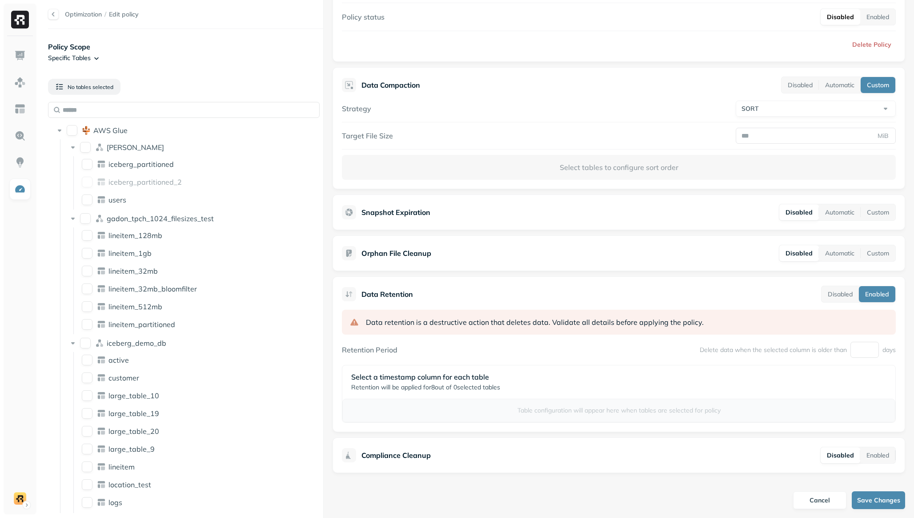
click at [324, 202] on div at bounding box center [323, 259] width 0 height 518
click at [76, 55] on html "Optimization / Edit policy Policy Scope Specific Tables No tables selected on A…" at bounding box center [457, 259] width 914 height 518
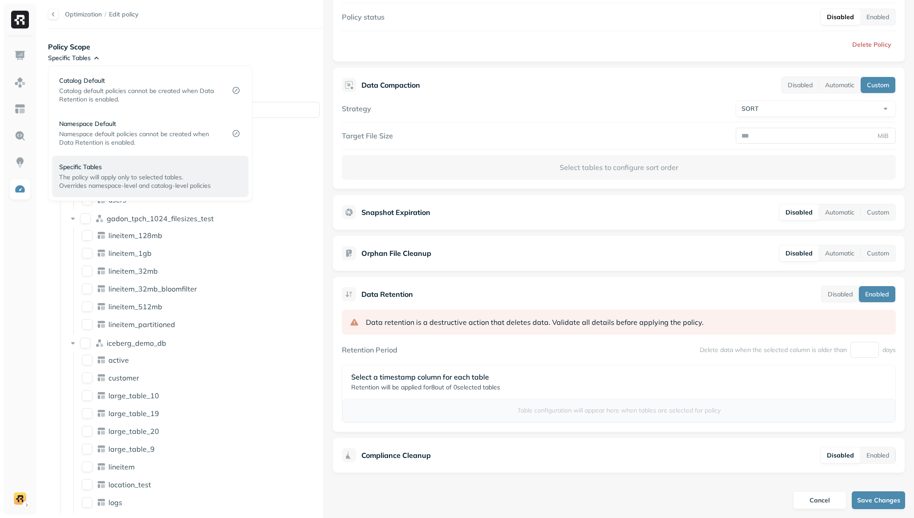
click at [76, 55] on html "Optimization / Edit policy Policy Scope Specific Tables No tables selected on A…" at bounding box center [457, 259] width 914 height 518
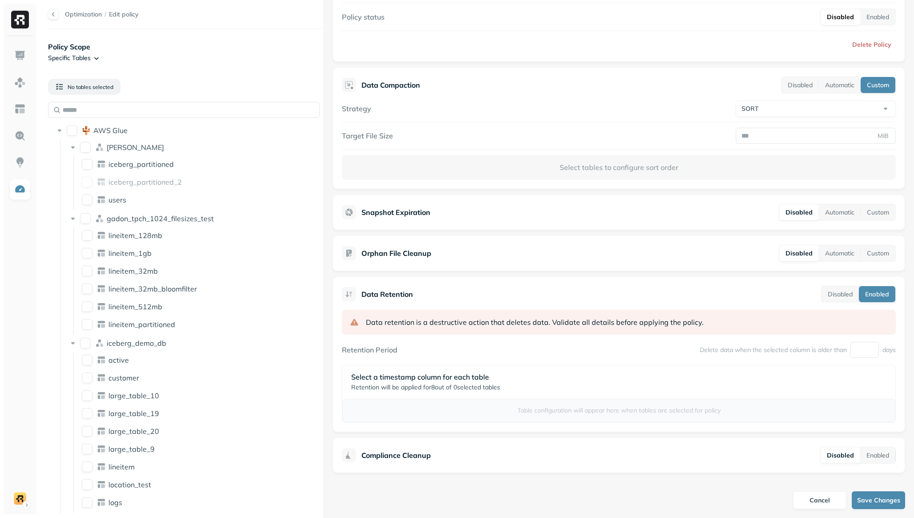
click at [499, 358] on div "Data retention is a destructive action that deletes data. Validate all details …" at bounding box center [619, 366] width 554 height 113
click at [71, 130] on button "on" at bounding box center [72, 130] width 11 height 11
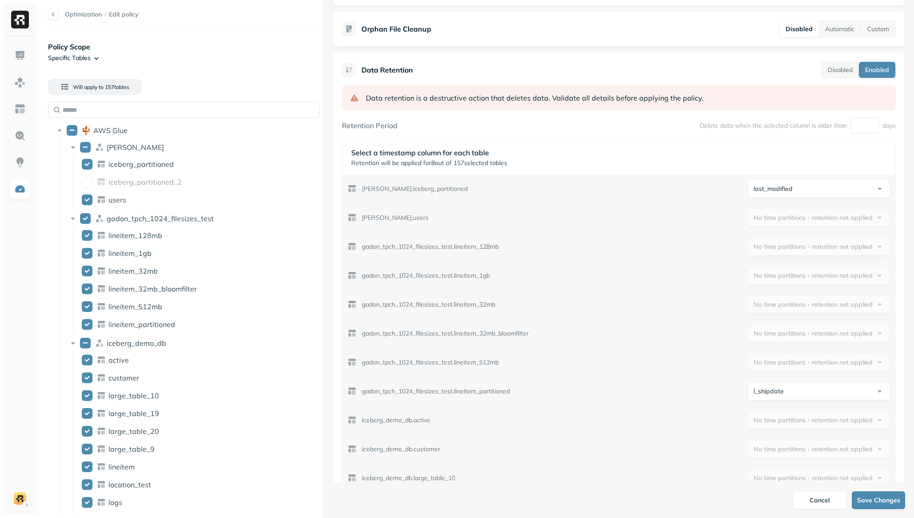
scroll to position [17864, 0]
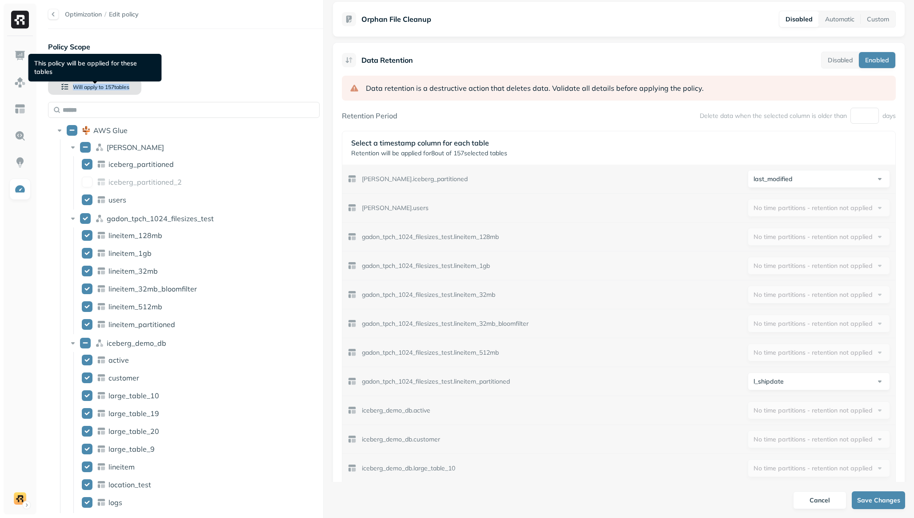
drag, startPoint x: 153, startPoint y: 87, endPoint x: 69, endPoint y: 87, distance: 84.5
click at [69, 87] on div "Will apply to 157 table s" at bounding box center [185, 87] width 275 height 30
copy button "Will apply to 157 table s"
click at [191, 87] on div "Will apply to 157 table s" at bounding box center [185, 87] width 275 height 30
click at [202, 72] on div "Will apply to 157 table s" at bounding box center [185, 87] width 275 height 30
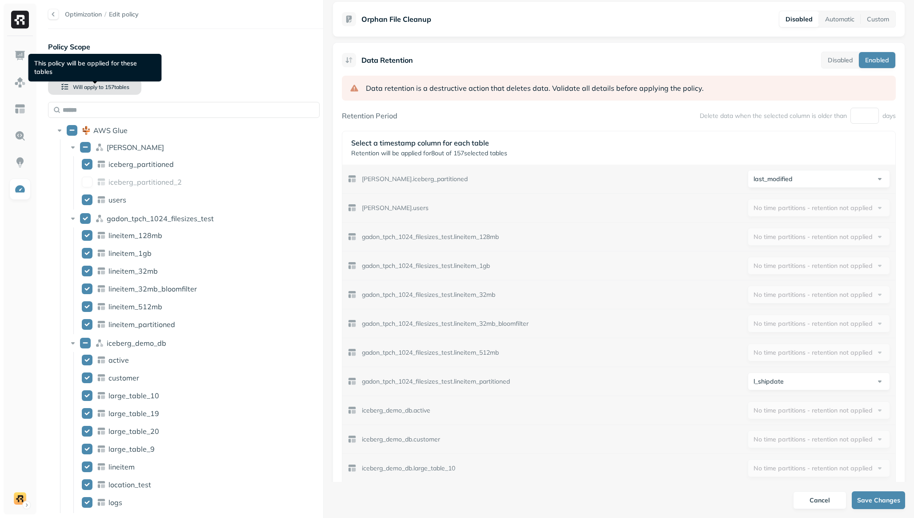
click at [127, 89] on span "157 table s" at bounding box center [117, 87] width 26 height 7
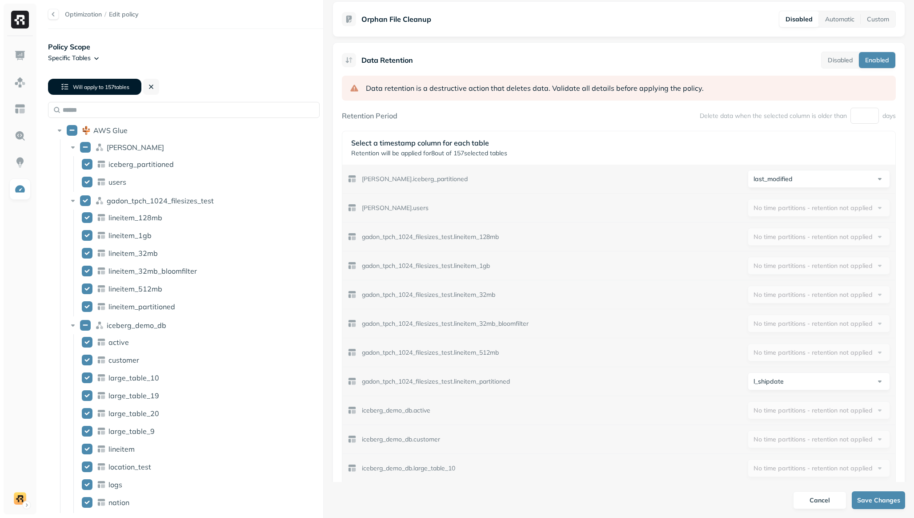
click at [123, 89] on span "157 table s" at bounding box center [117, 87] width 26 height 7
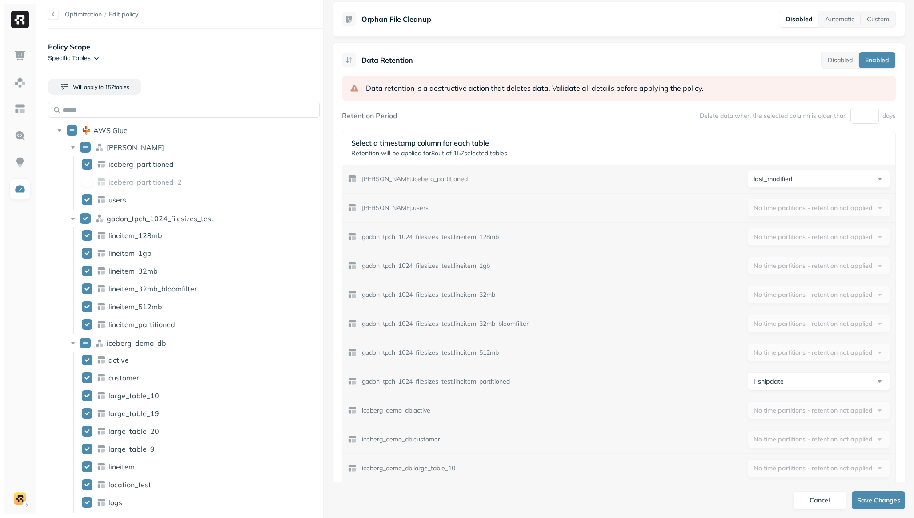
click at [129, 95] on div "Will apply to 157 table s" at bounding box center [185, 87] width 275 height 30
click at [128, 93] on button "Will apply to 157 table s" at bounding box center [94, 87] width 93 height 16
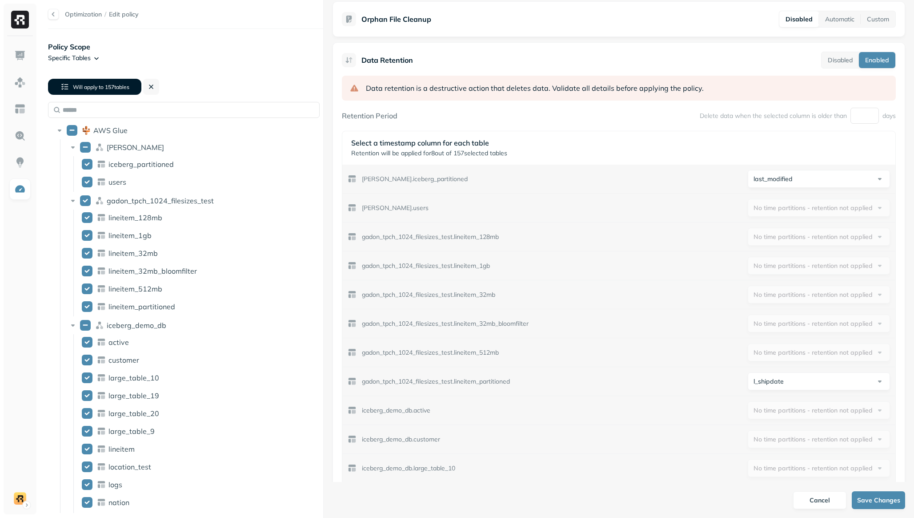
click at [128, 93] on button "Will apply to 157 table s" at bounding box center [94, 87] width 93 height 16
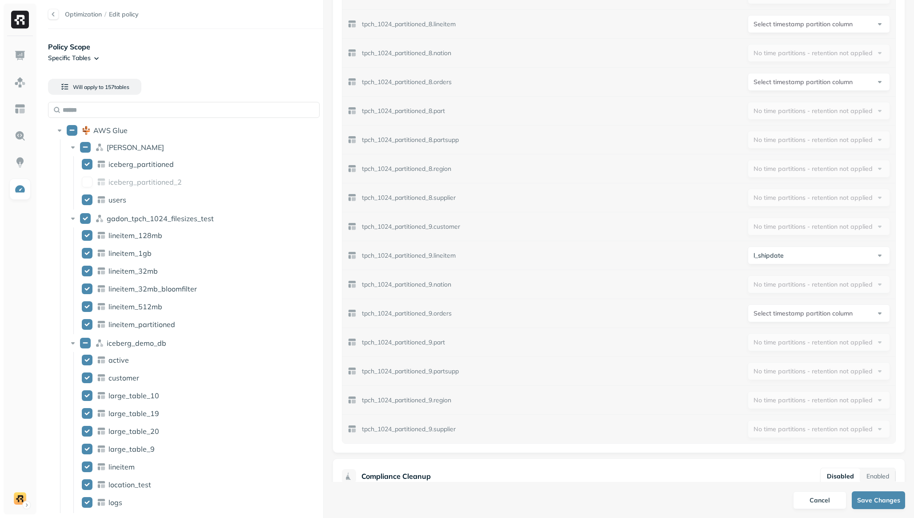
scroll to position [22145, 0]
